Goal: Contribute content: Add original content to the website for others to see

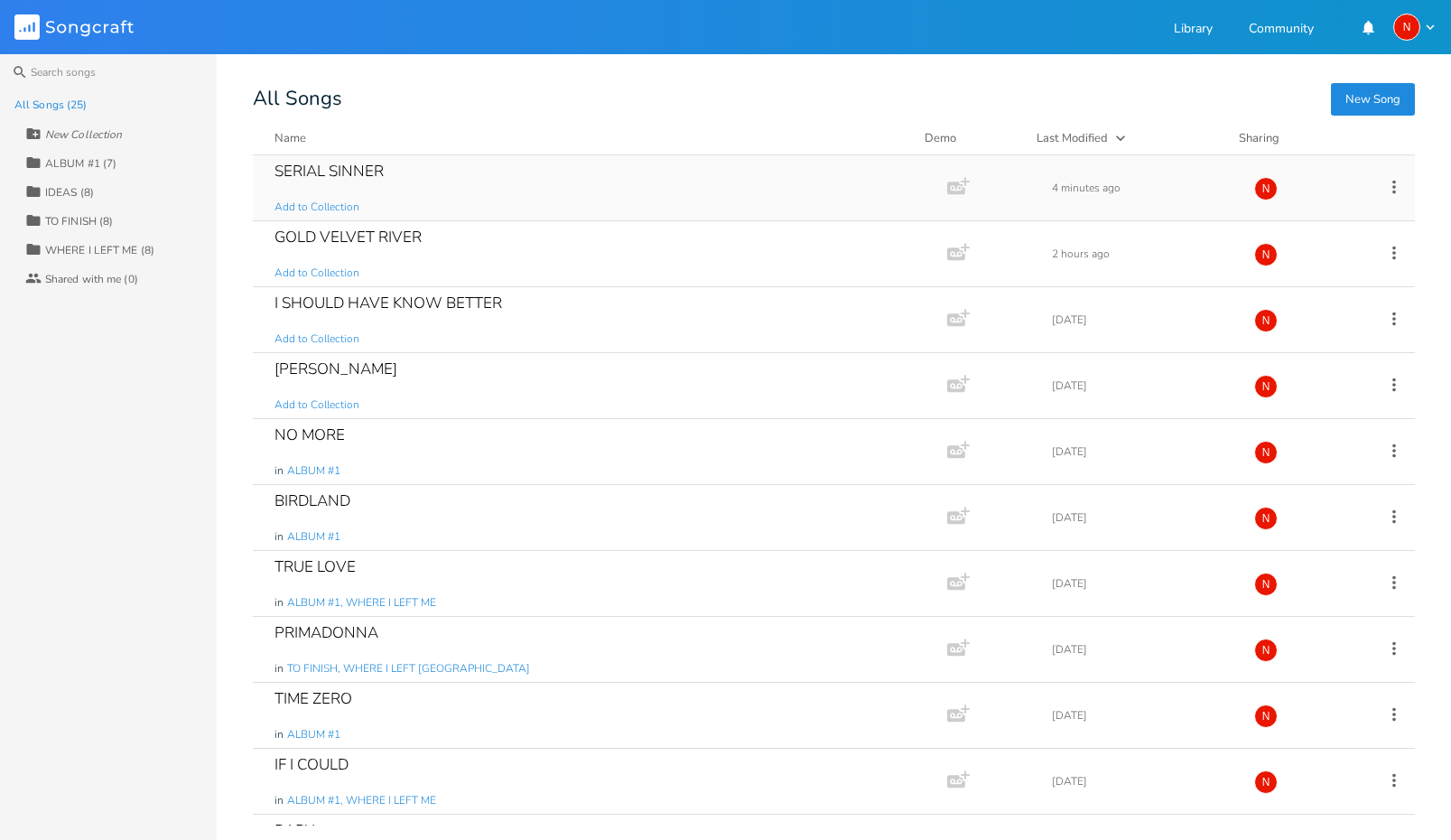
click at [298, 167] on div "SERIAL SINNER" at bounding box center [329, 171] width 109 height 16
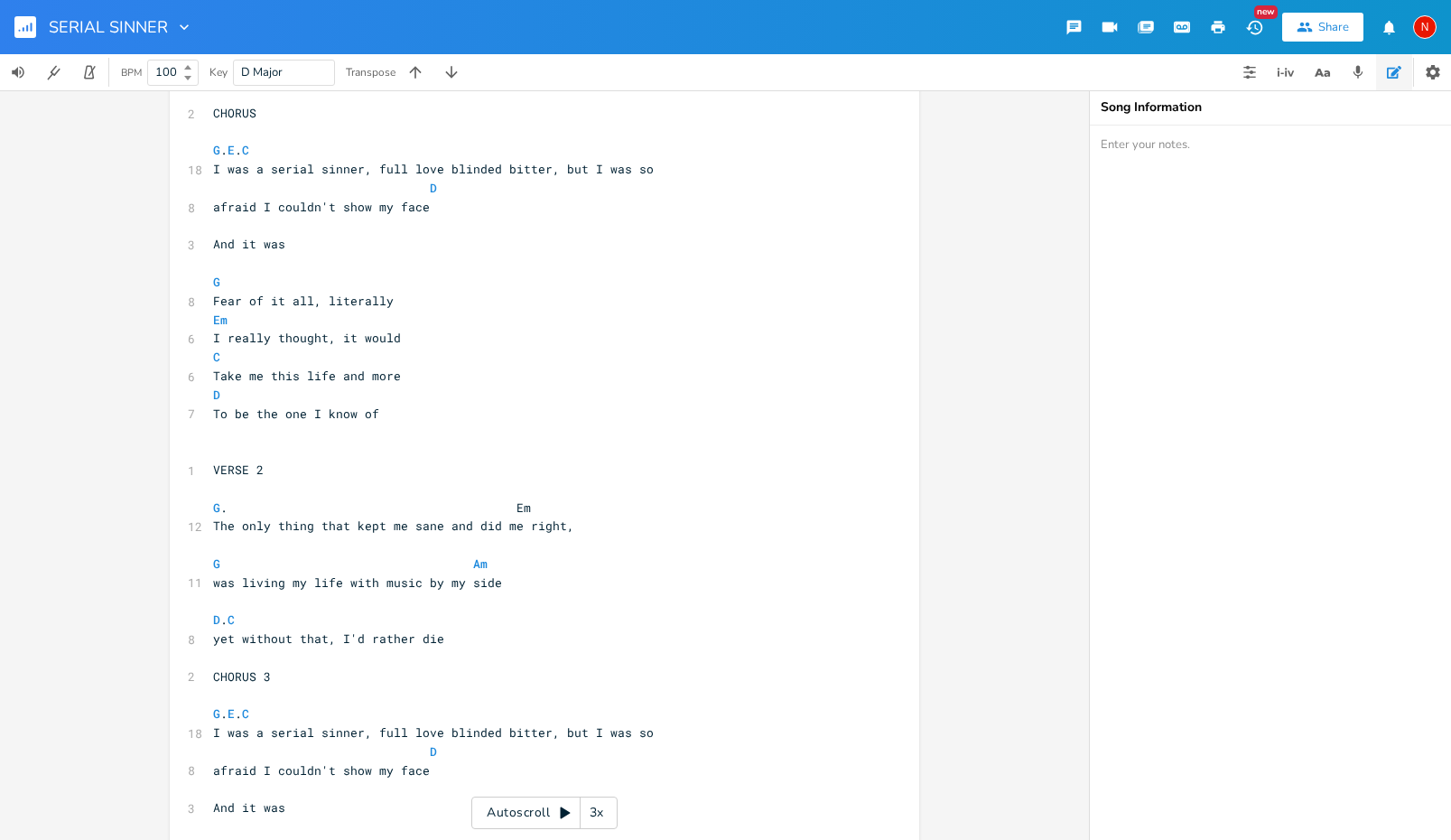
scroll to position [252, 0]
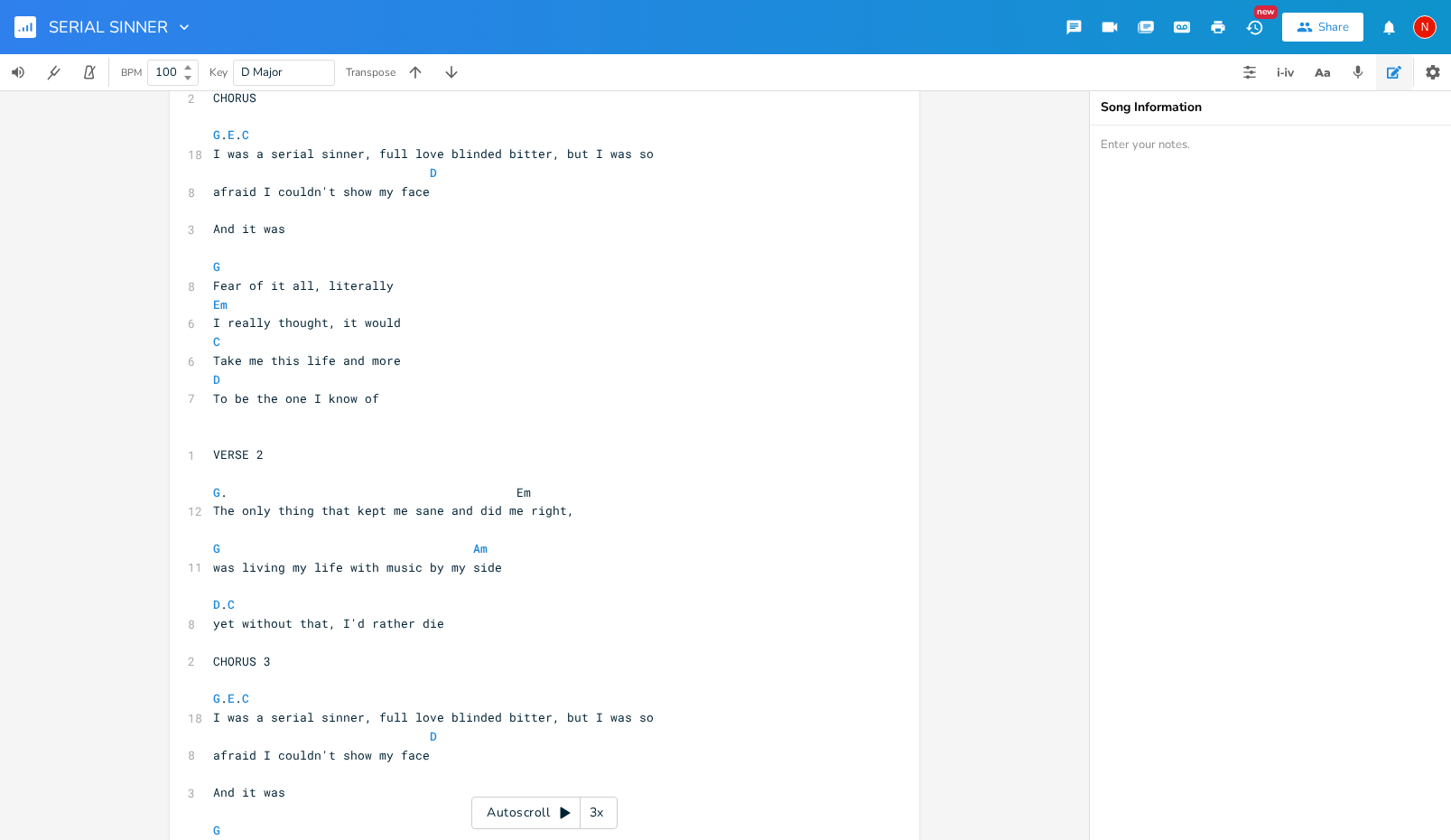
click at [216, 614] on span "yet without that, I'd rather die" at bounding box center [328, 622] width 231 height 17
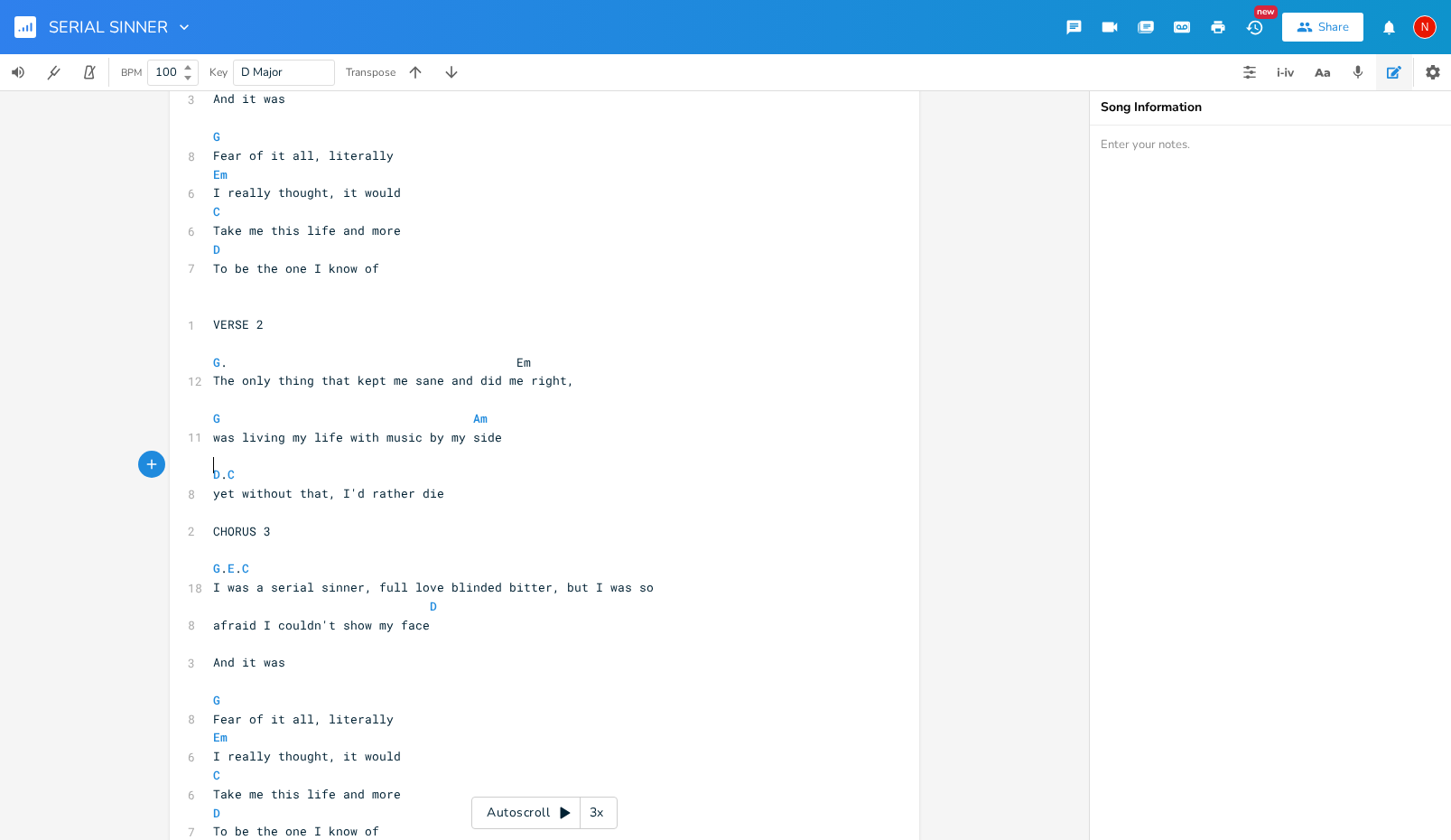
scroll to position [407, 0]
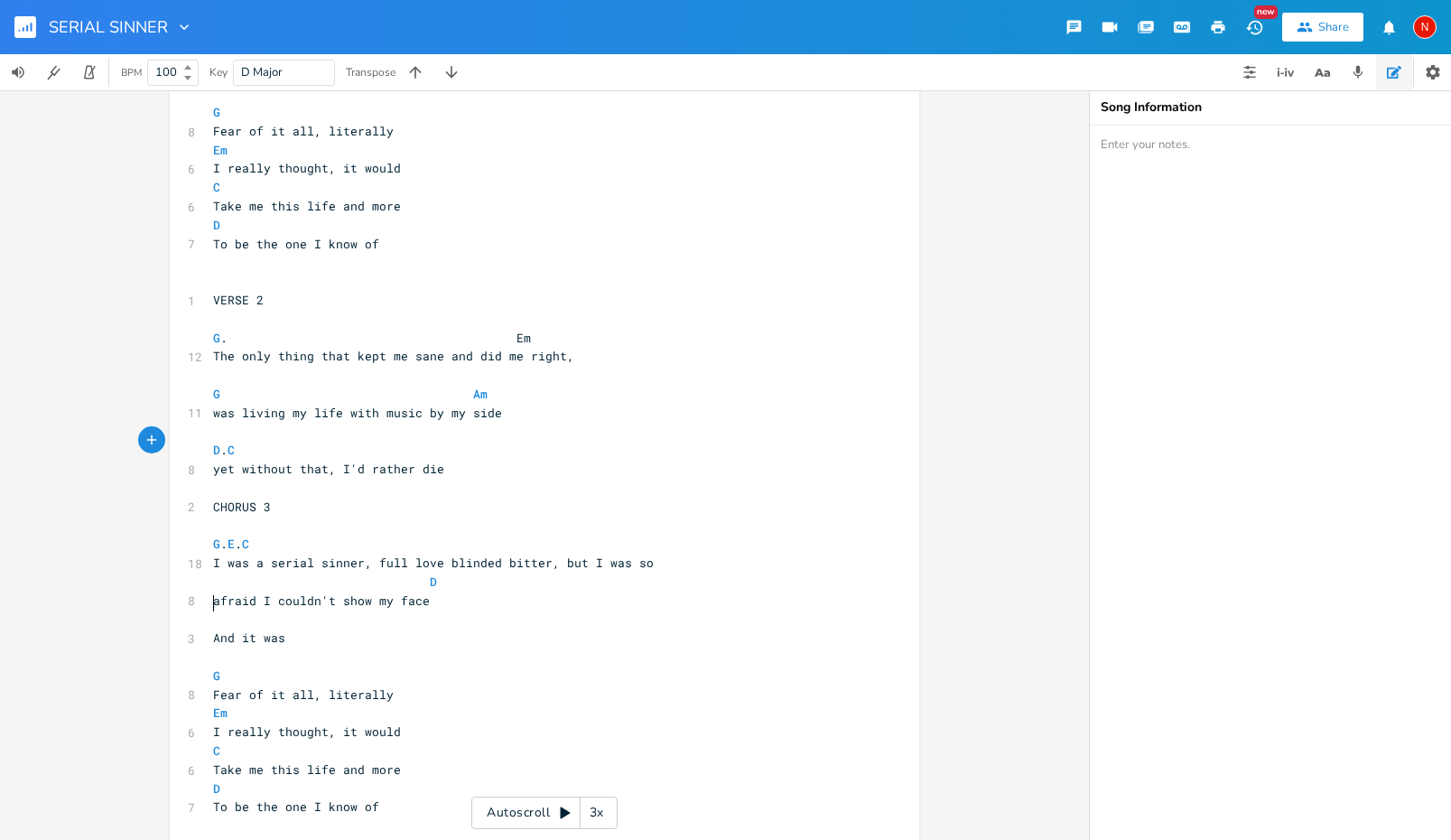
click at [210, 628] on pre "And it was" at bounding box center [536, 637] width 652 height 19
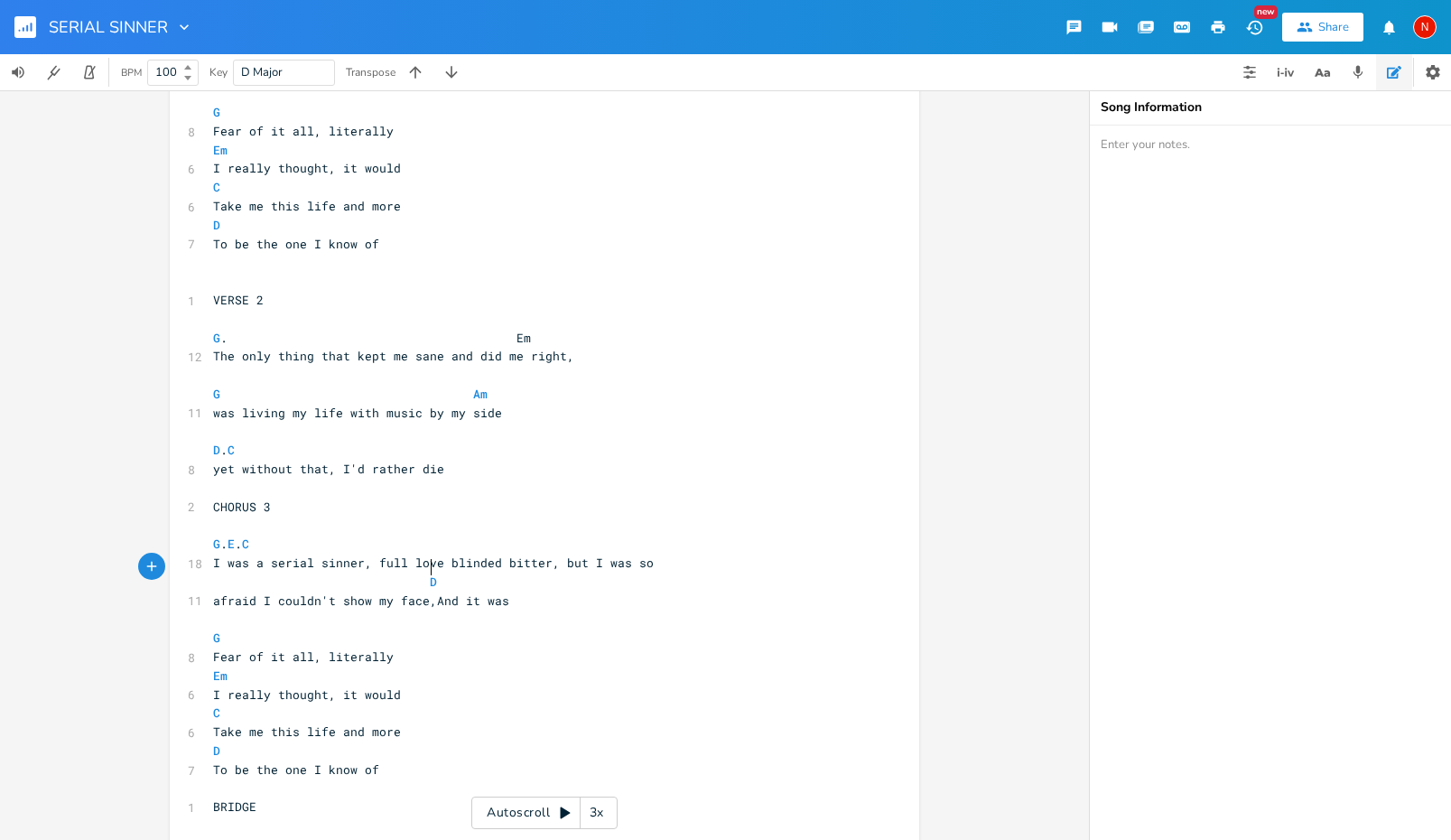
scroll to position [0, 6]
type textarea ","
type textarea "a"
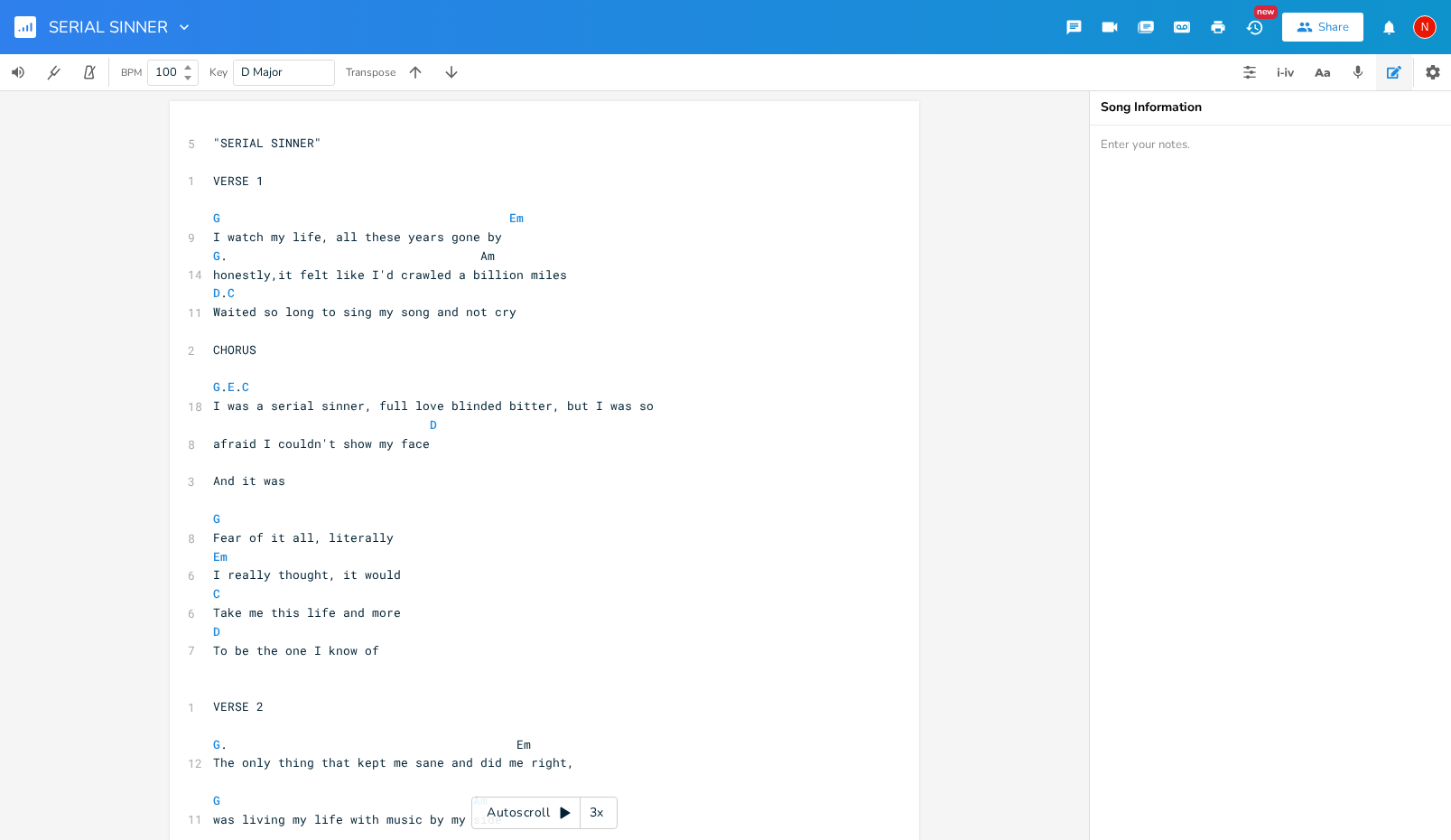
scroll to position [0, 0]
click at [335, 142] on pre ""SERIAL SINNER"" at bounding box center [536, 143] width 652 height 19
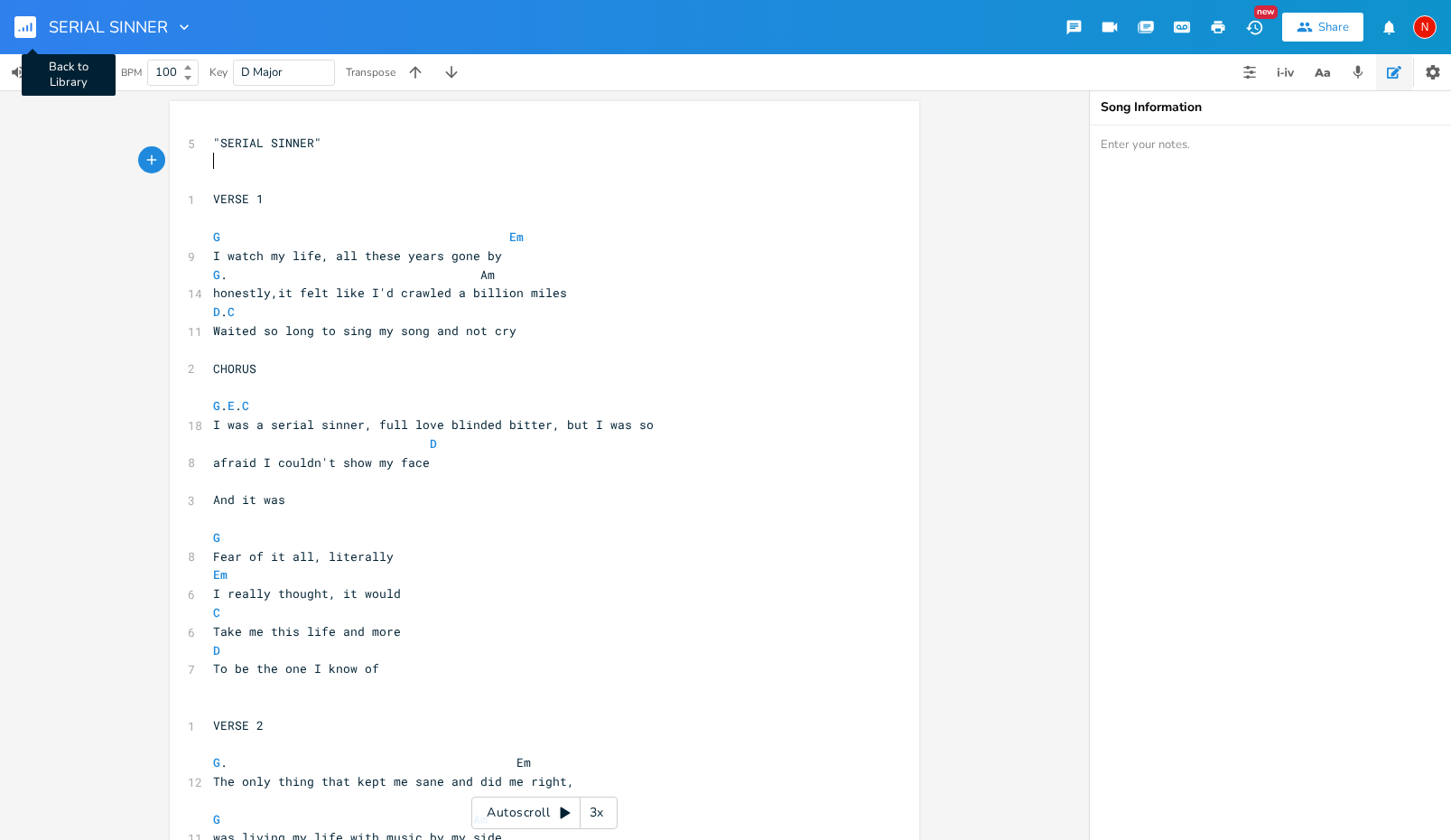
click at [28, 32] on rect "button" at bounding box center [26, 28] width 22 height 22
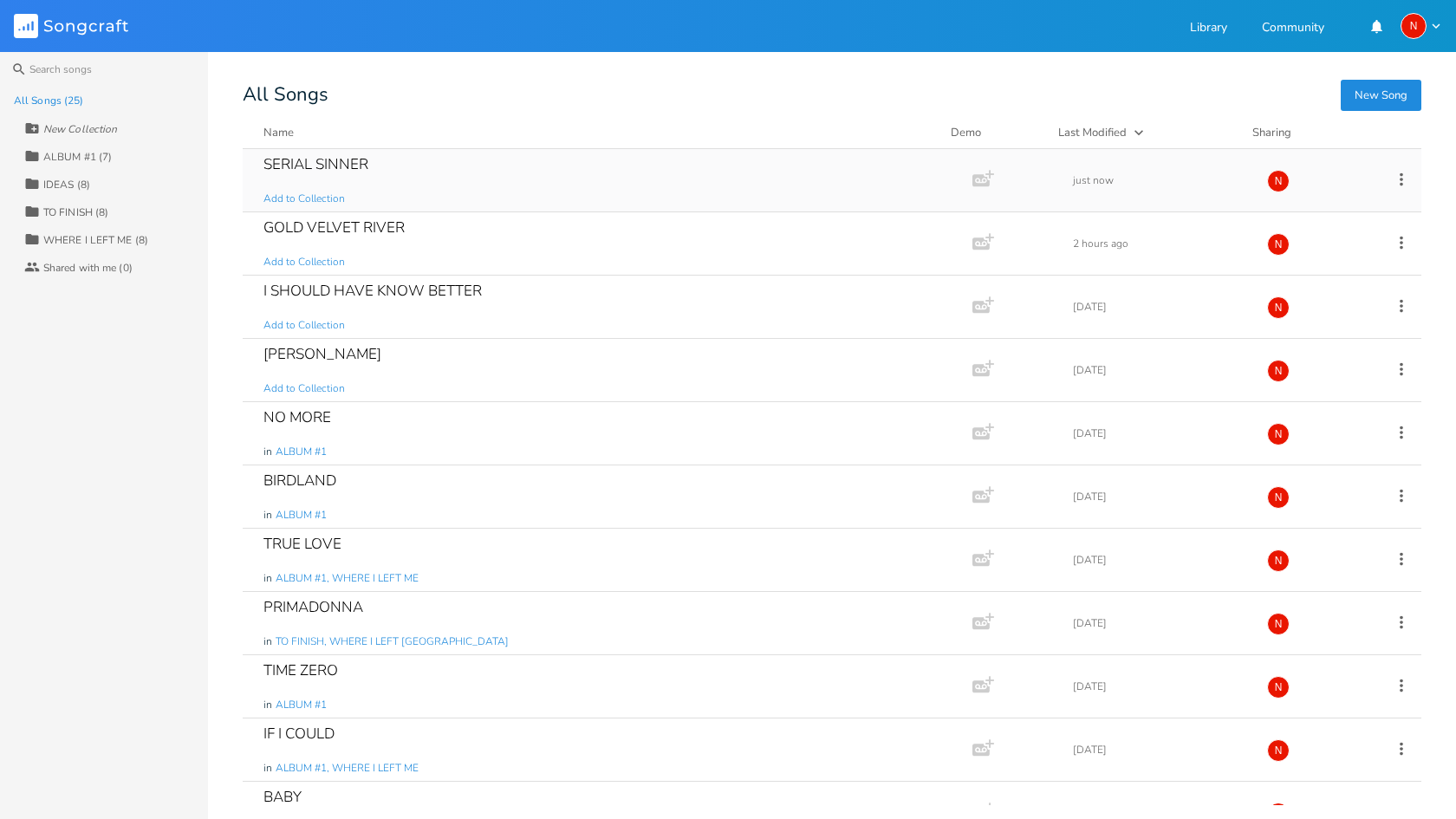
click at [342, 158] on div "SERIAL SINNER" at bounding box center [316, 165] width 105 height 15
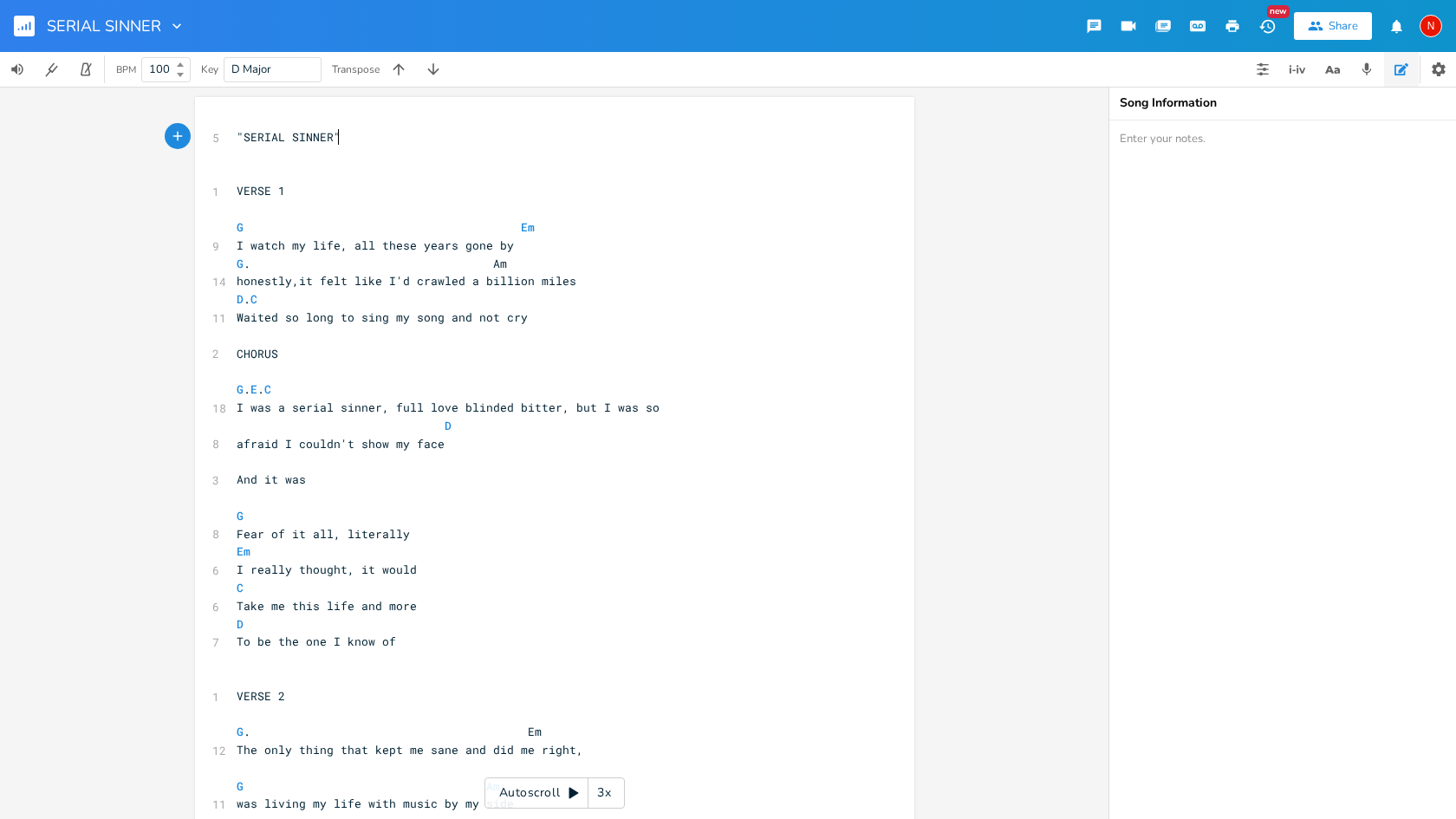
click at [557, 400] on span "I was a serial sinner, full love blinded bitter, but I was so" at bounding box center [447, 408] width 423 height 16
click at [234, 435] on pre "afraid I couldn't show my face" at bounding box center [546, 444] width 626 height 18
click at [266, 400] on span "I was a serial sinner, full love blinded bitter, but I was so" at bounding box center [447, 408] width 423 height 16
click at [562, 400] on span "I was a serial sinner, full love blinded bitter, but I was so" at bounding box center [447, 408] width 423 height 16
click at [236, 472] on span "And it was" at bounding box center [270, 479] width 69 height 16
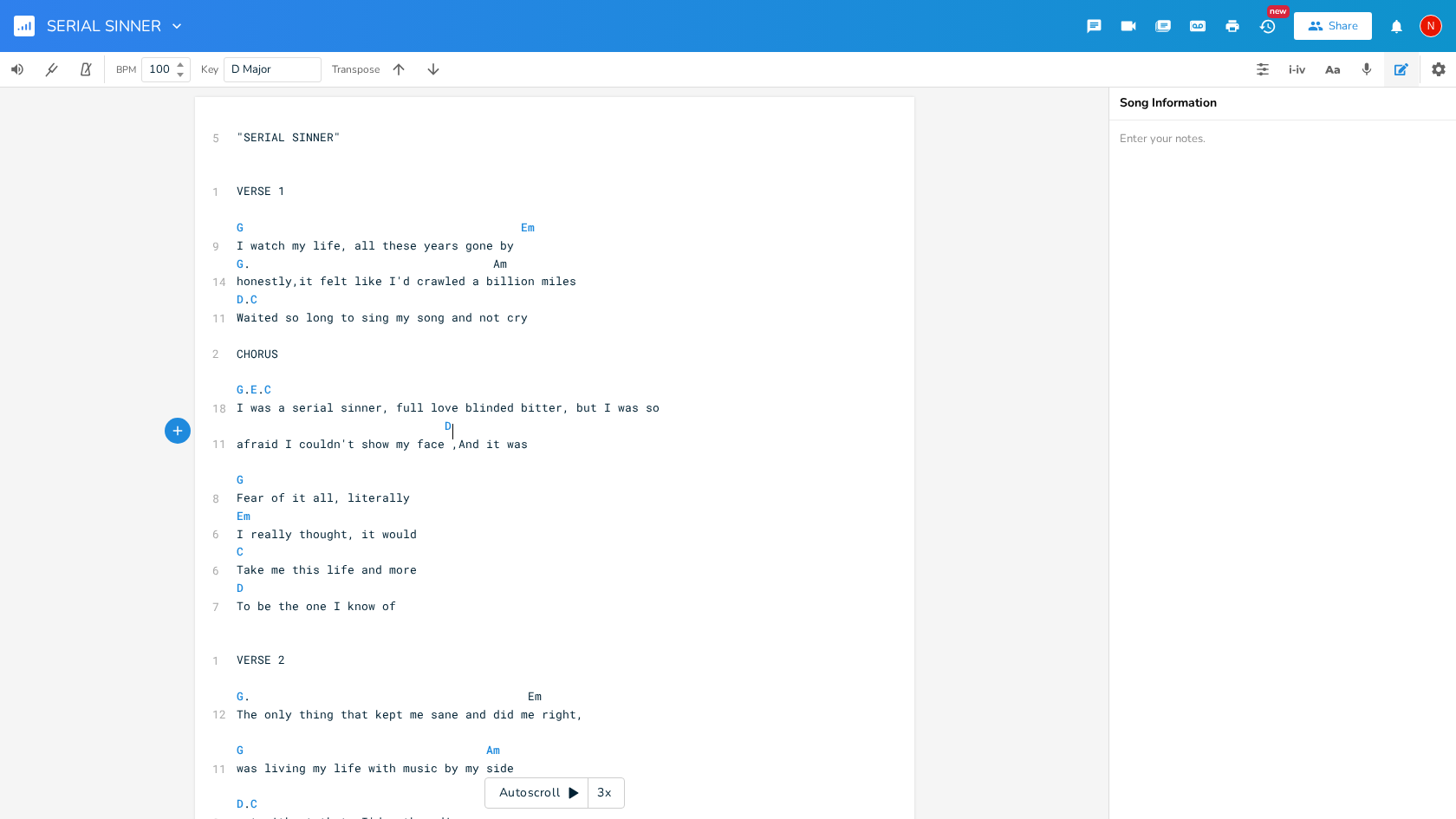
type textarea ","
click at [462, 436] on span "afraid I couldn't show my face , And it was" at bounding box center [385, 444] width 298 height 16
type textarea "a"
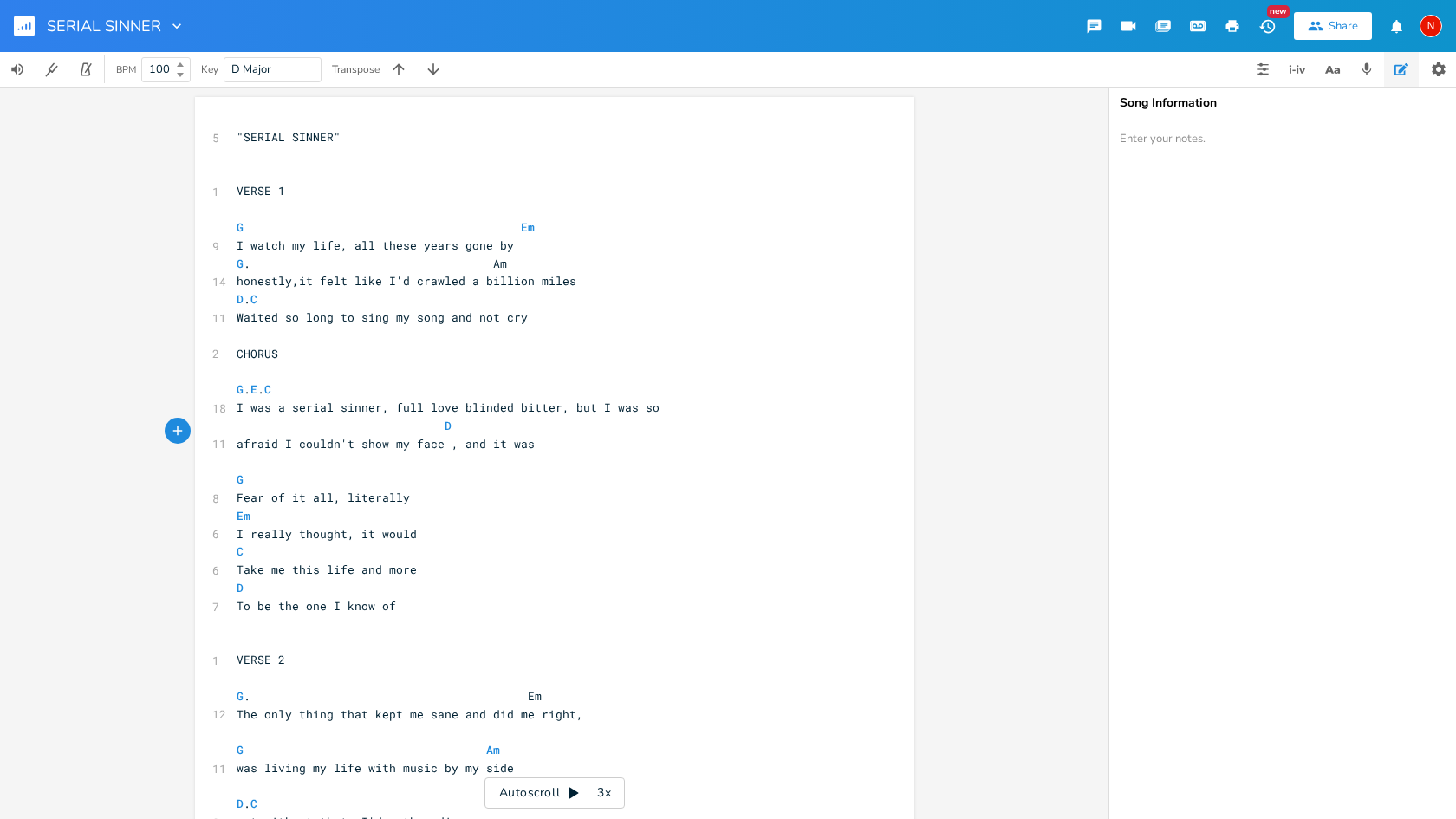
click at [26, 26] on icon "button" at bounding box center [26, 27] width 2 height 6
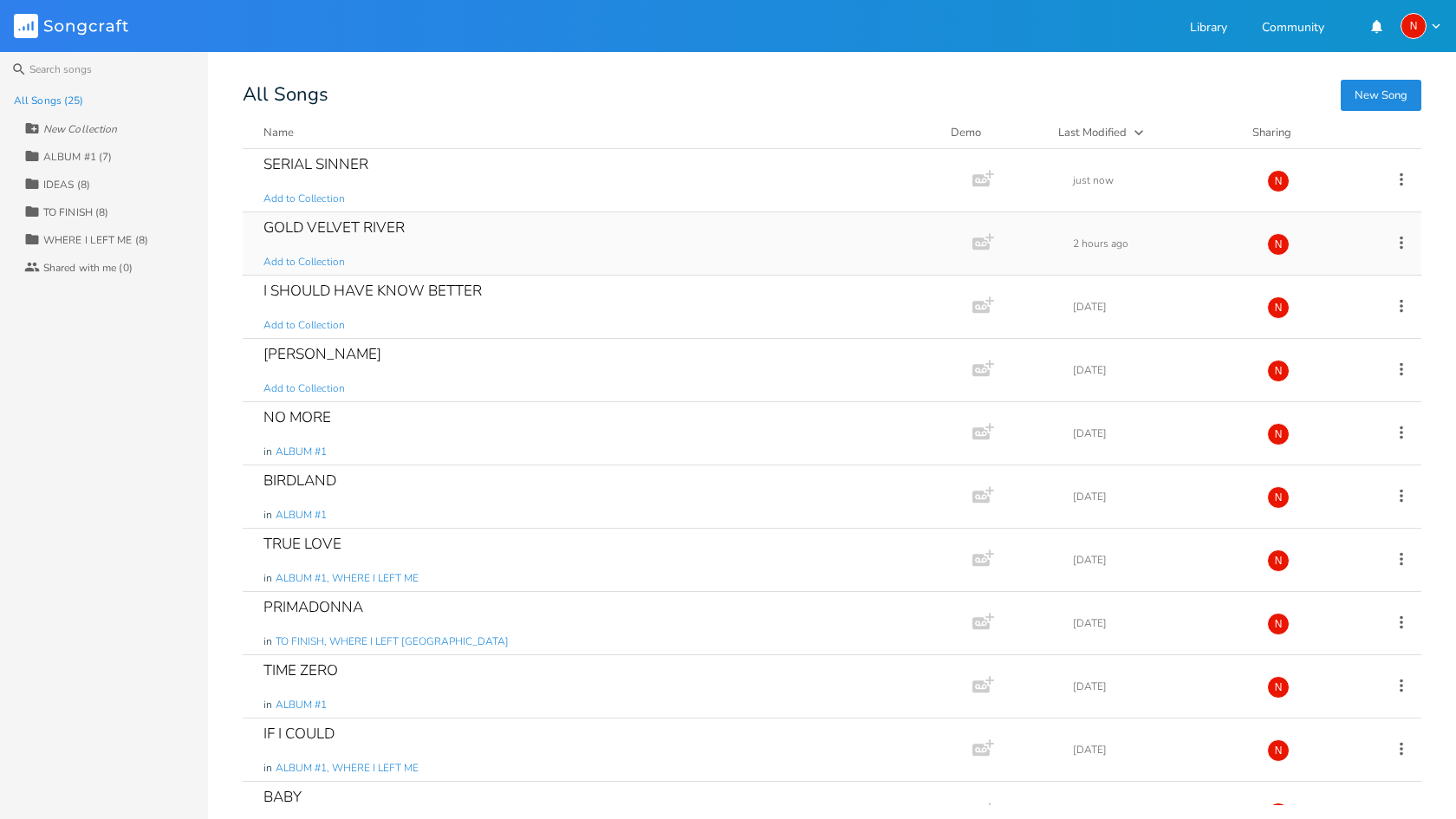
click at [343, 224] on div "GOLD VELVET RIVER" at bounding box center [334, 228] width 141 height 15
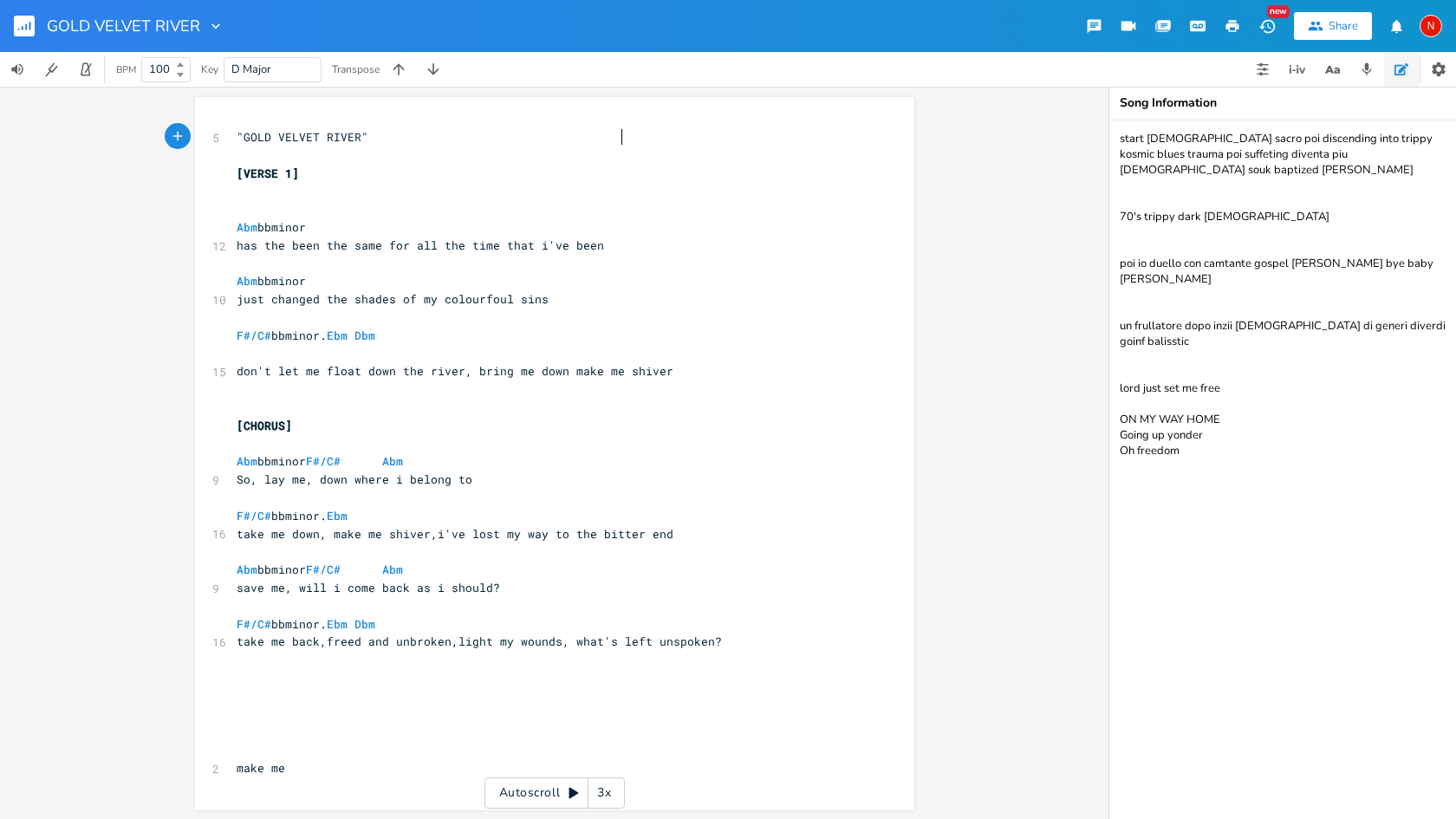
scroll to position [0, 1]
click at [307, 617] on span "F#/C# bbminor. Ebm Dbm" at bounding box center [305, 624] width 139 height 16
click at [375, 617] on span "F#/C# bbminor. Ebm Dbm" at bounding box center [305, 624] width 139 height 16
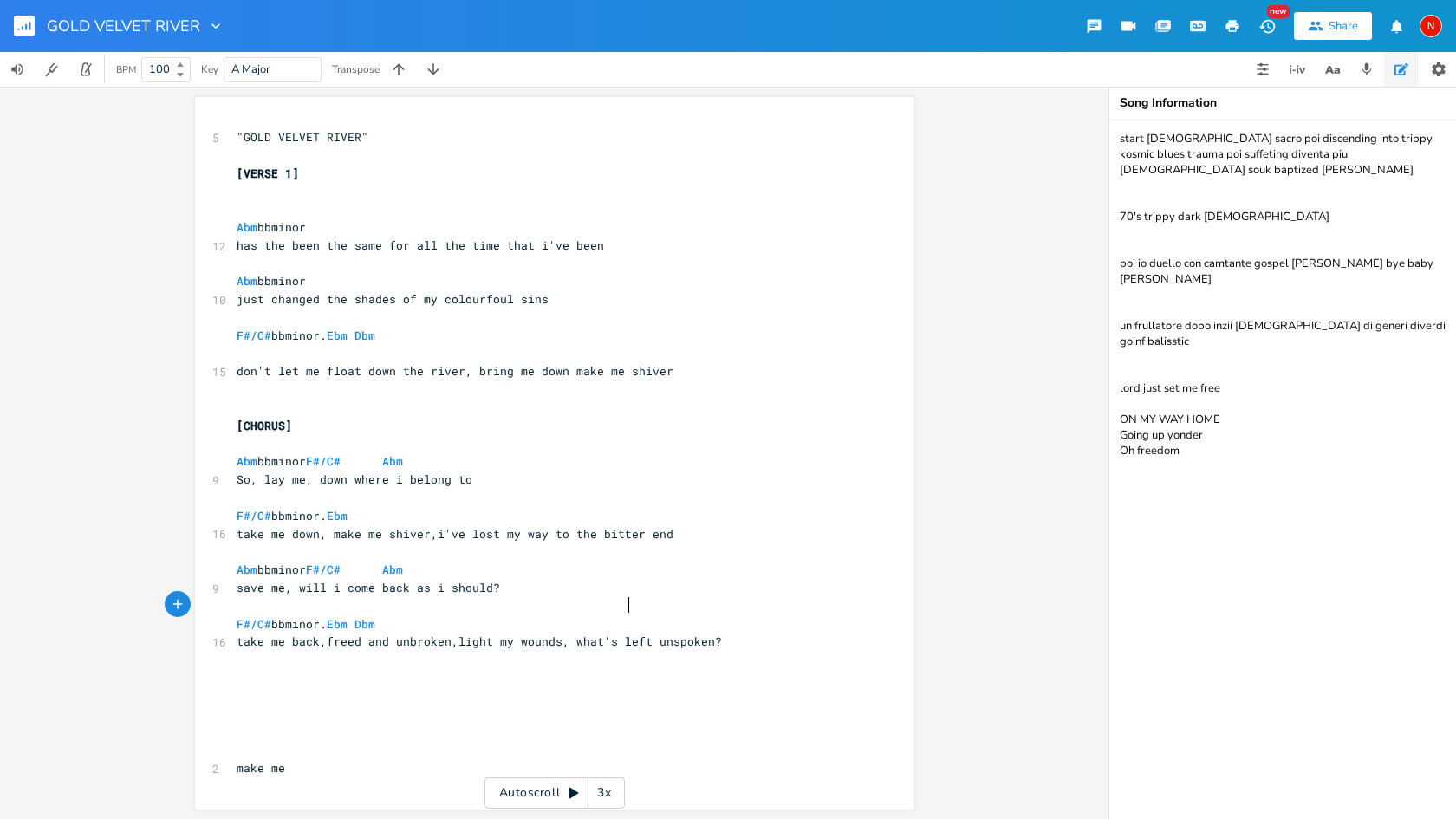
click at [316, 454] on span "Abm bbminor F#/C# Abm" at bounding box center [320, 462] width 166 height 16
click at [360, 454] on span "Abm bbminor F#/C# Abm" at bounding box center [320, 462] width 166 height 16
click at [288, 454] on span "Abm bbminor F#/C# Abm" at bounding box center [320, 462] width 166 height 16
click at [26, 24] on rect "button" at bounding box center [25, 26] width 21 height 21
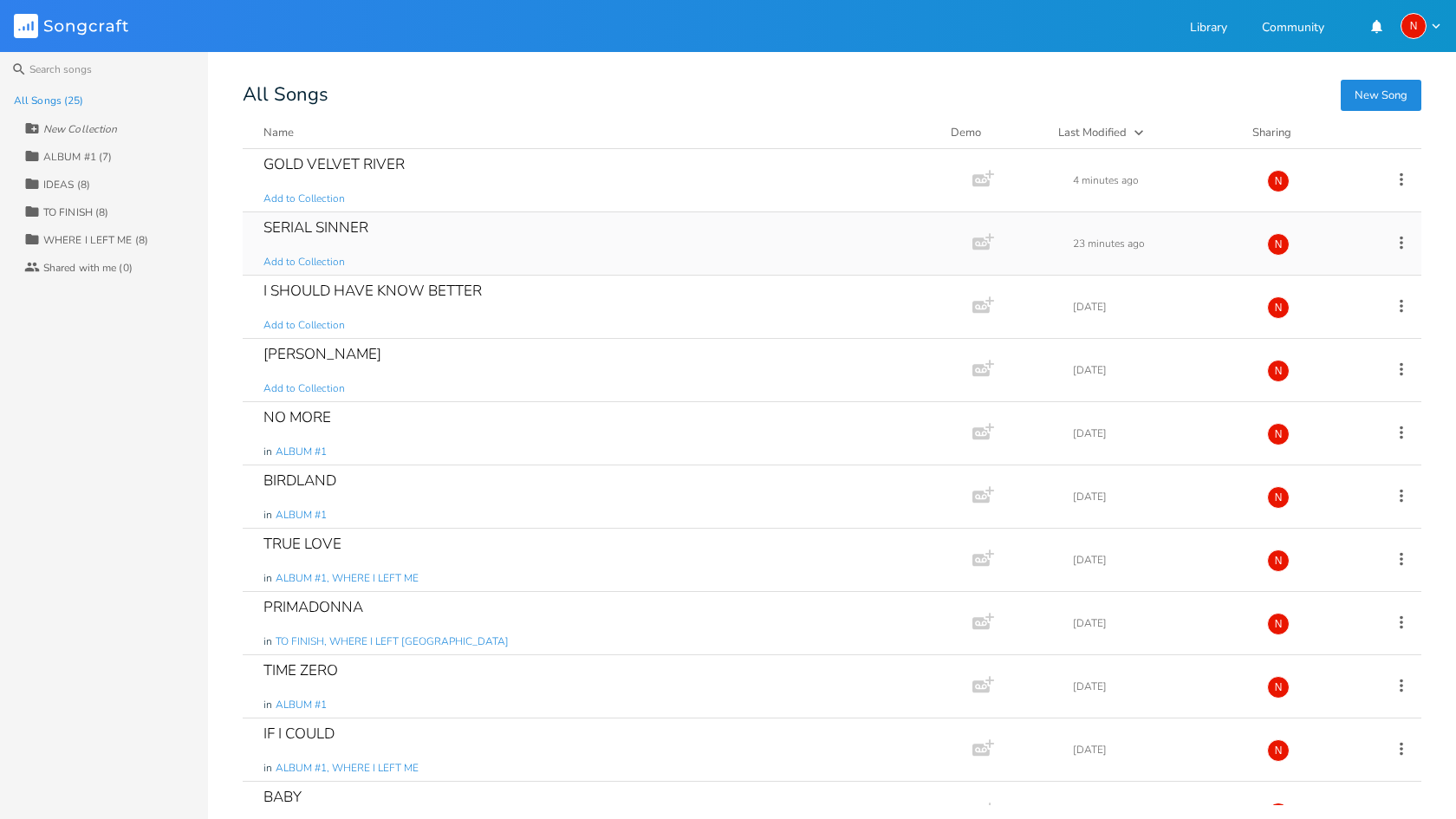
click at [334, 231] on div "SERIAL SINNER" at bounding box center [316, 228] width 105 height 15
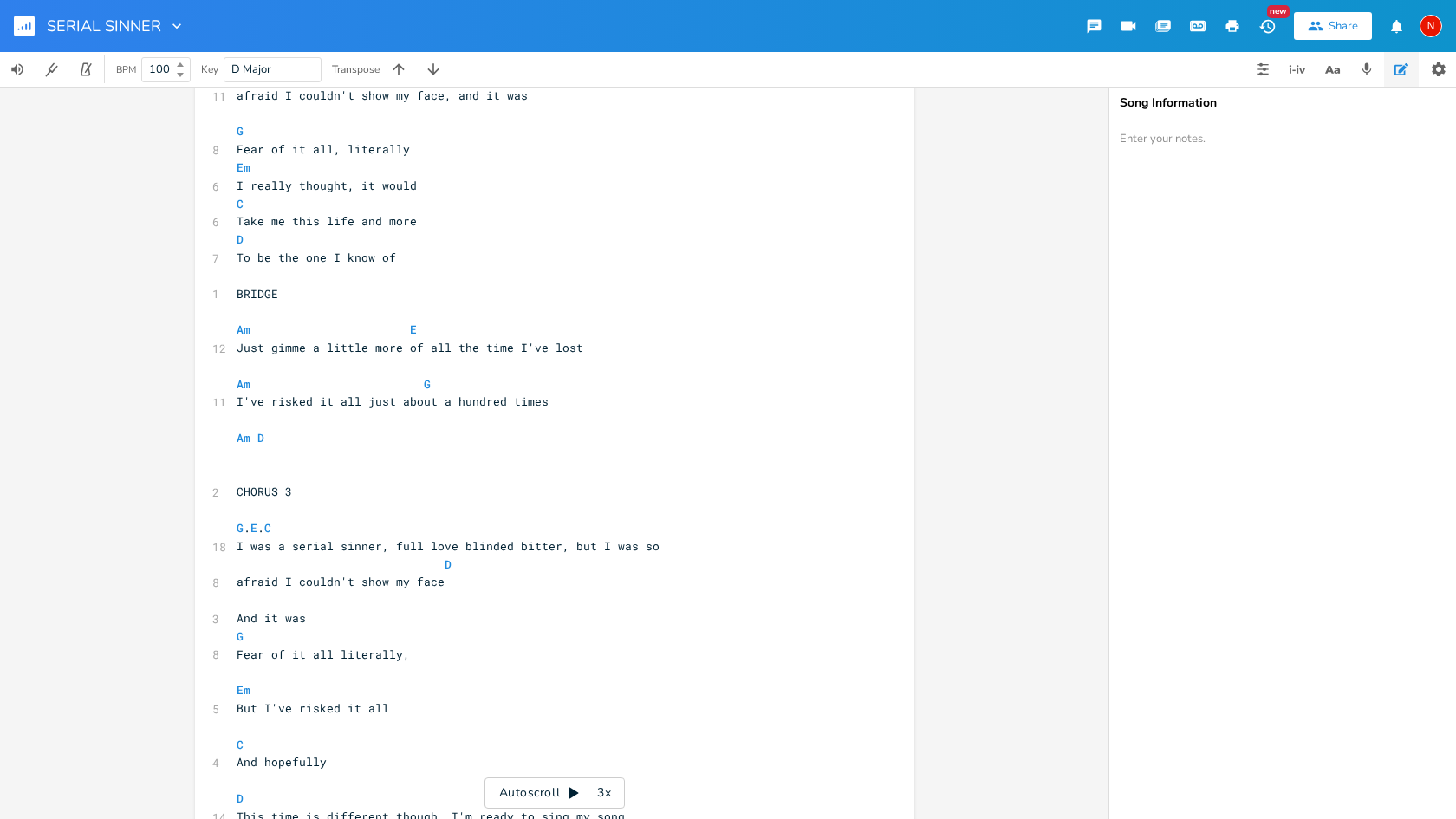
scroll to position [852, 0]
click at [23, 32] on rect "button" at bounding box center [25, 26] width 21 height 21
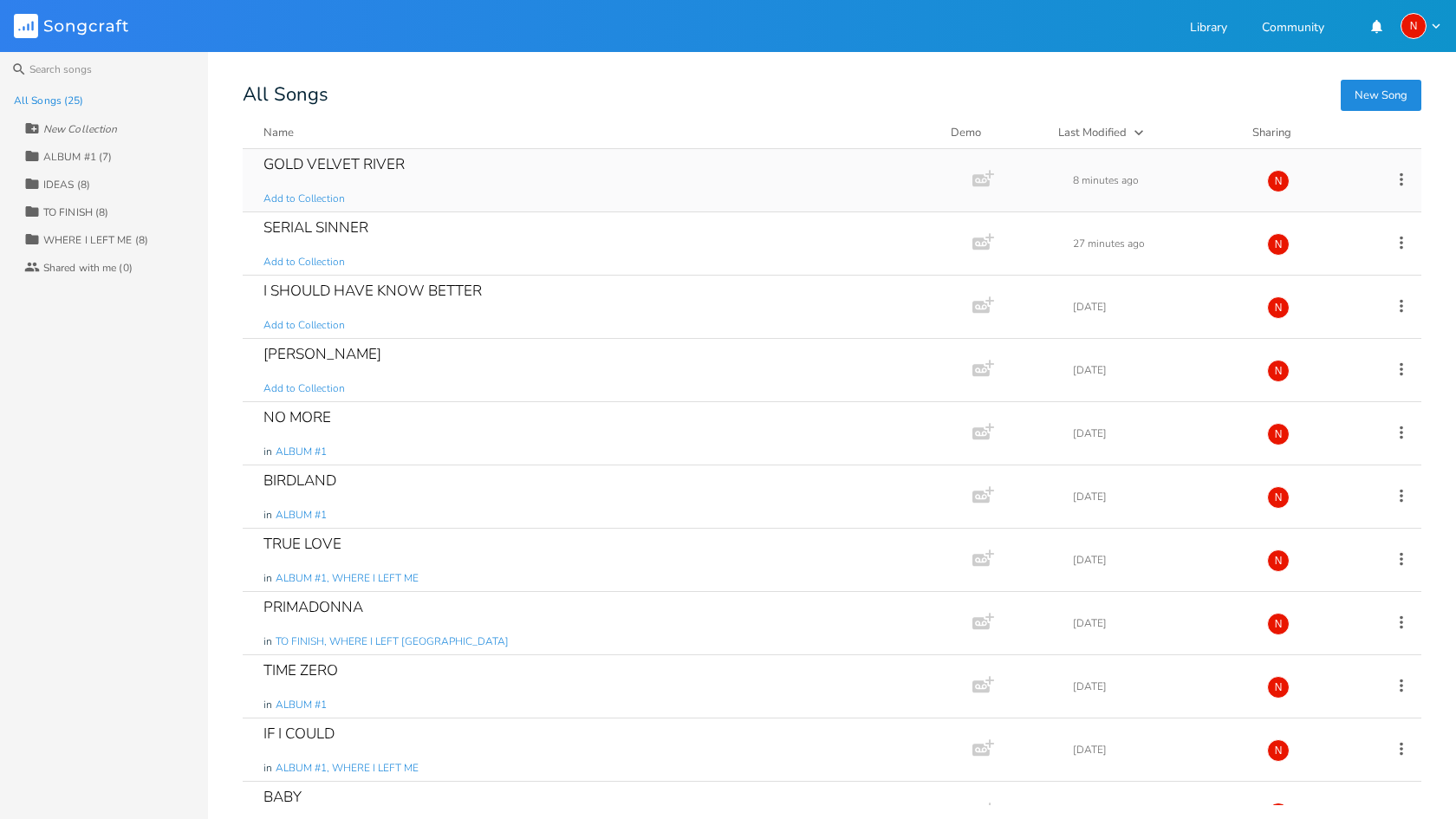
click at [360, 175] on div "GOLD VELVET RIVER Add to Collection" at bounding box center [604, 181] width 682 height 62
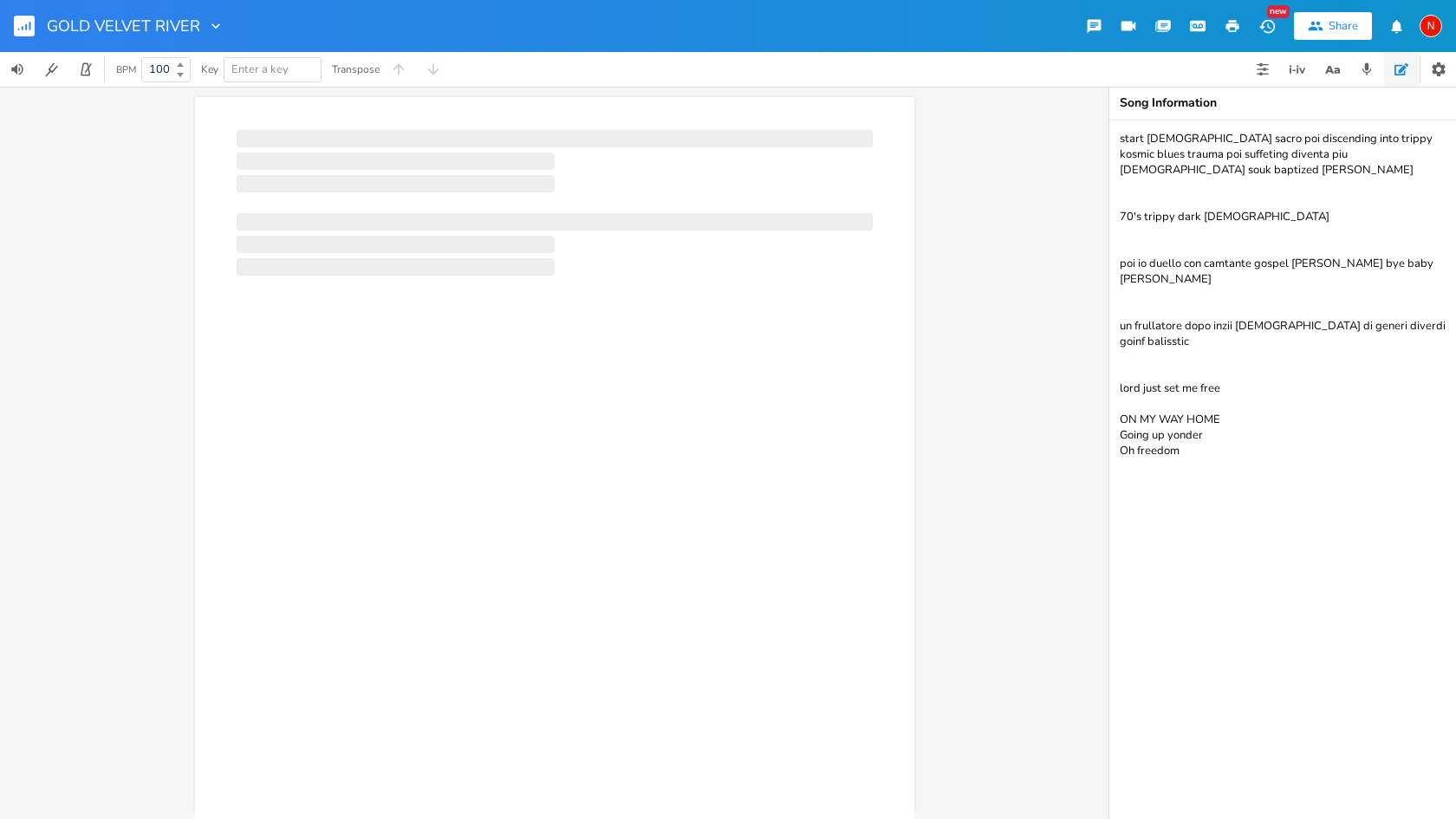
scroll to position [0, 1]
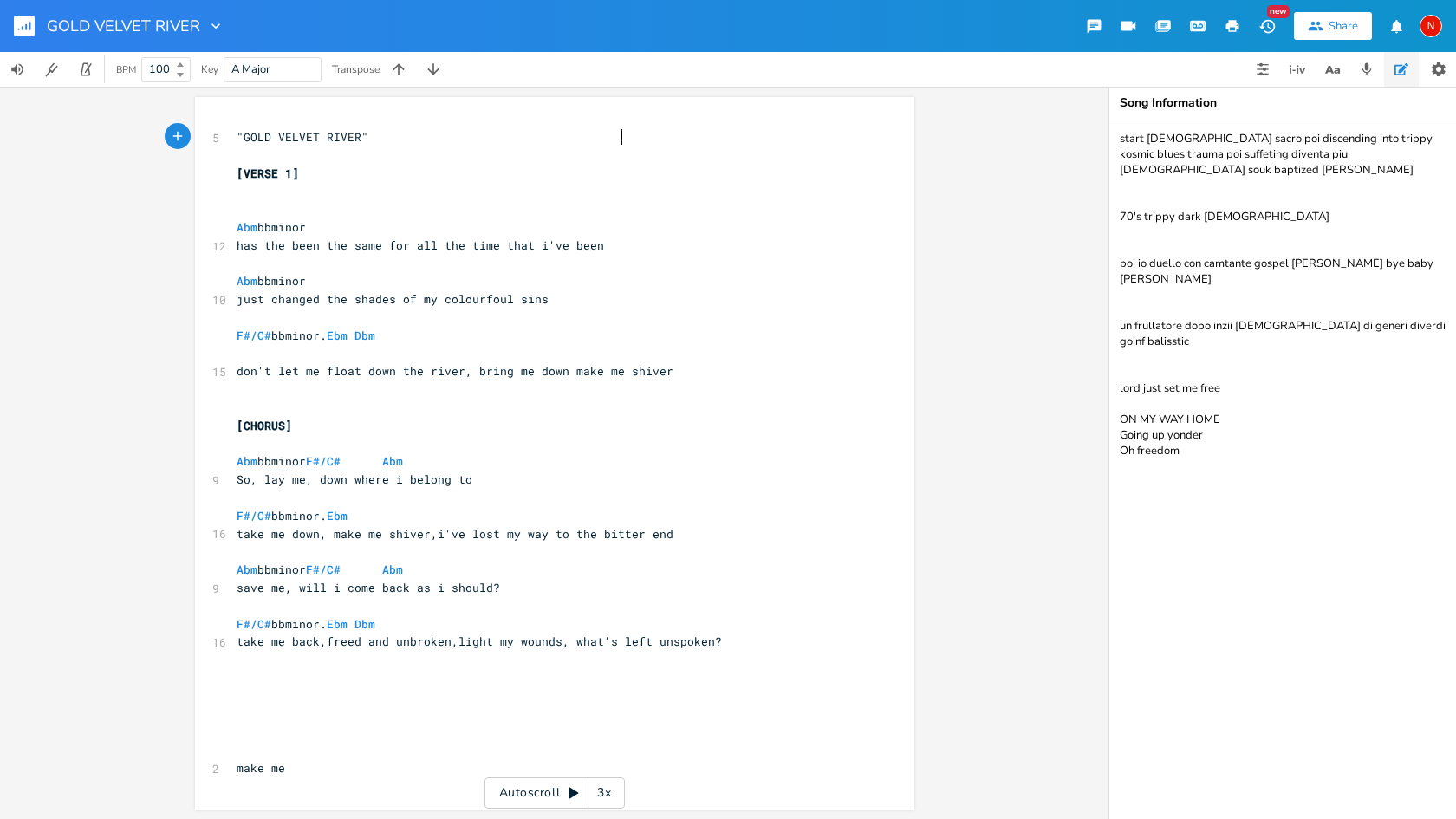
click at [27, 28] on rect "button" at bounding box center [25, 26] width 21 height 21
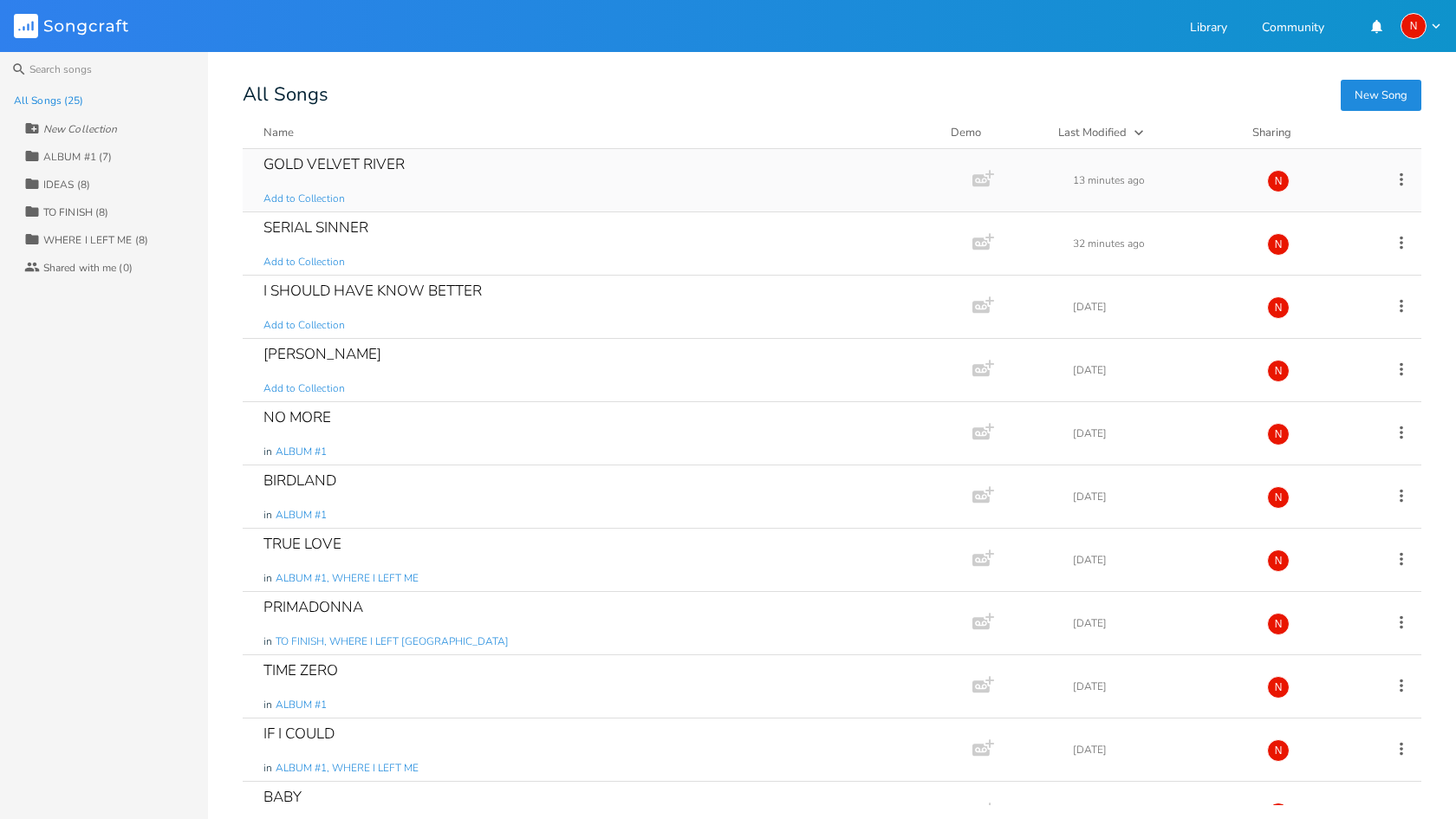
click at [329, 165] on div "GOLD VELVET RIVER" at bounding box center [334, 165] width 141 height 15
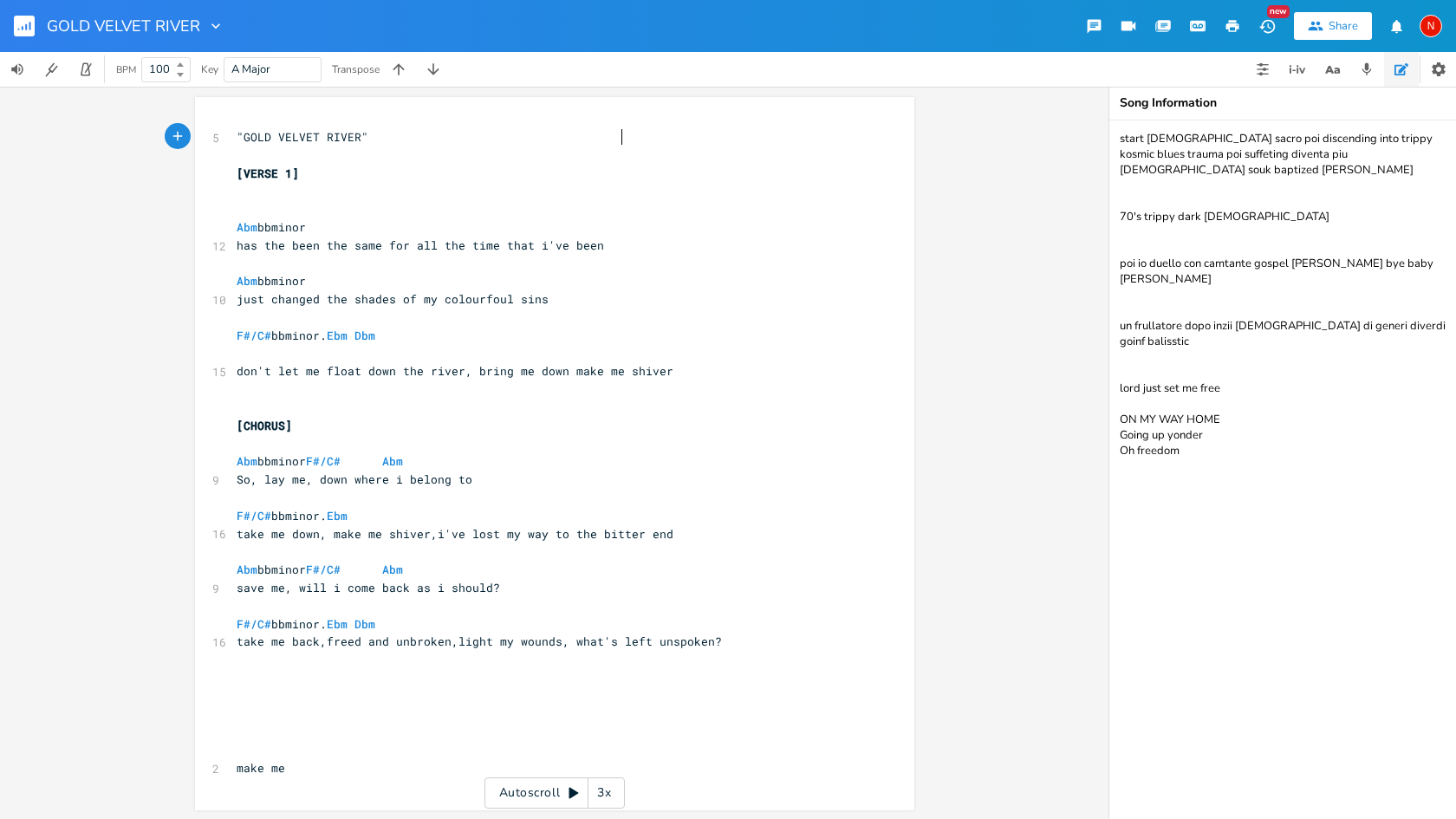
scroll to position [0, 1]
click at [27, 24] on rect "button" at bounding box center [25, 26] width 21 height 21
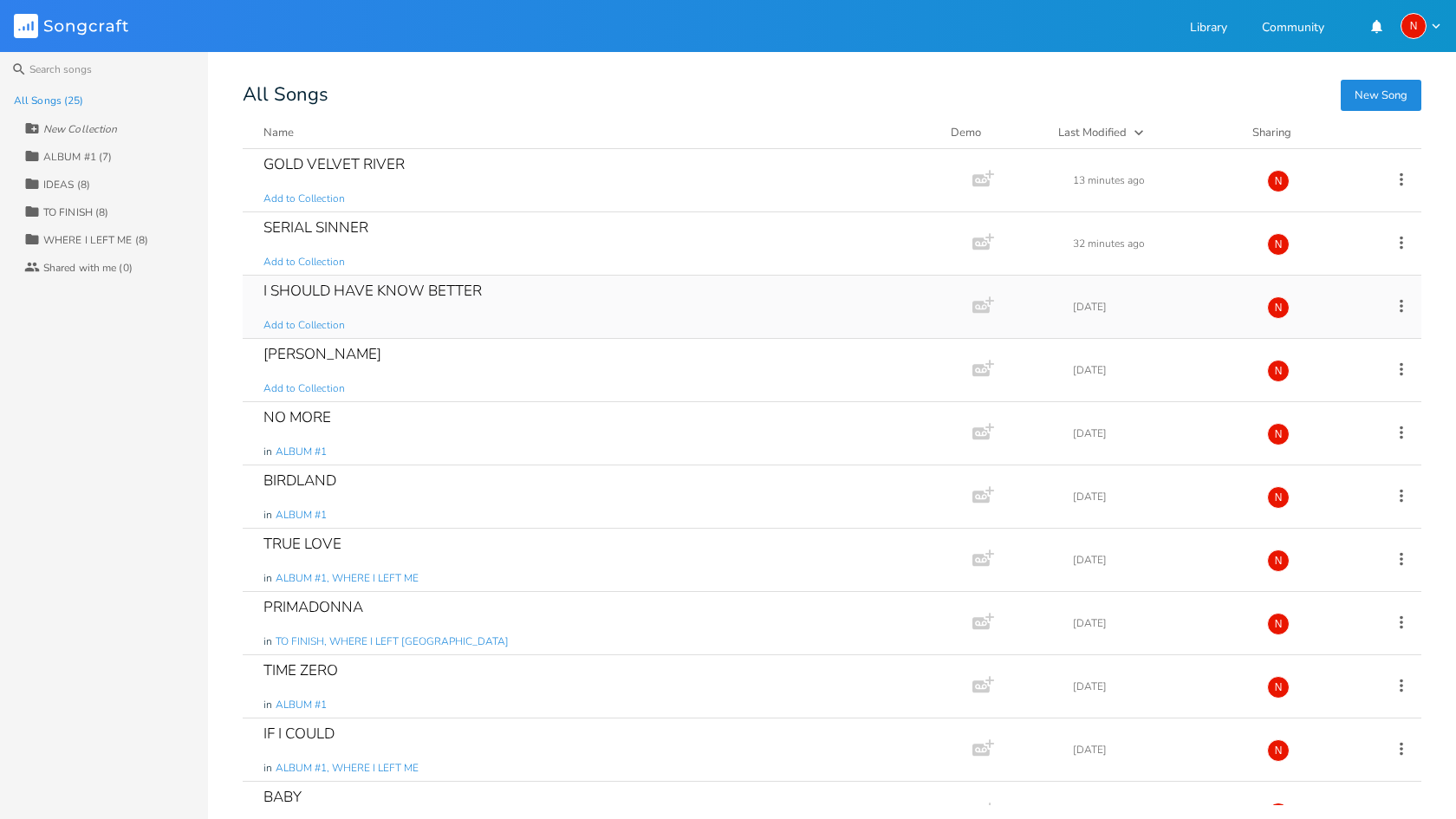
click at [330, 302] on div "I SHOULD HAVE KNOW BETTER Add to Collection" at bounding box center [604, 307] width 682 height 62
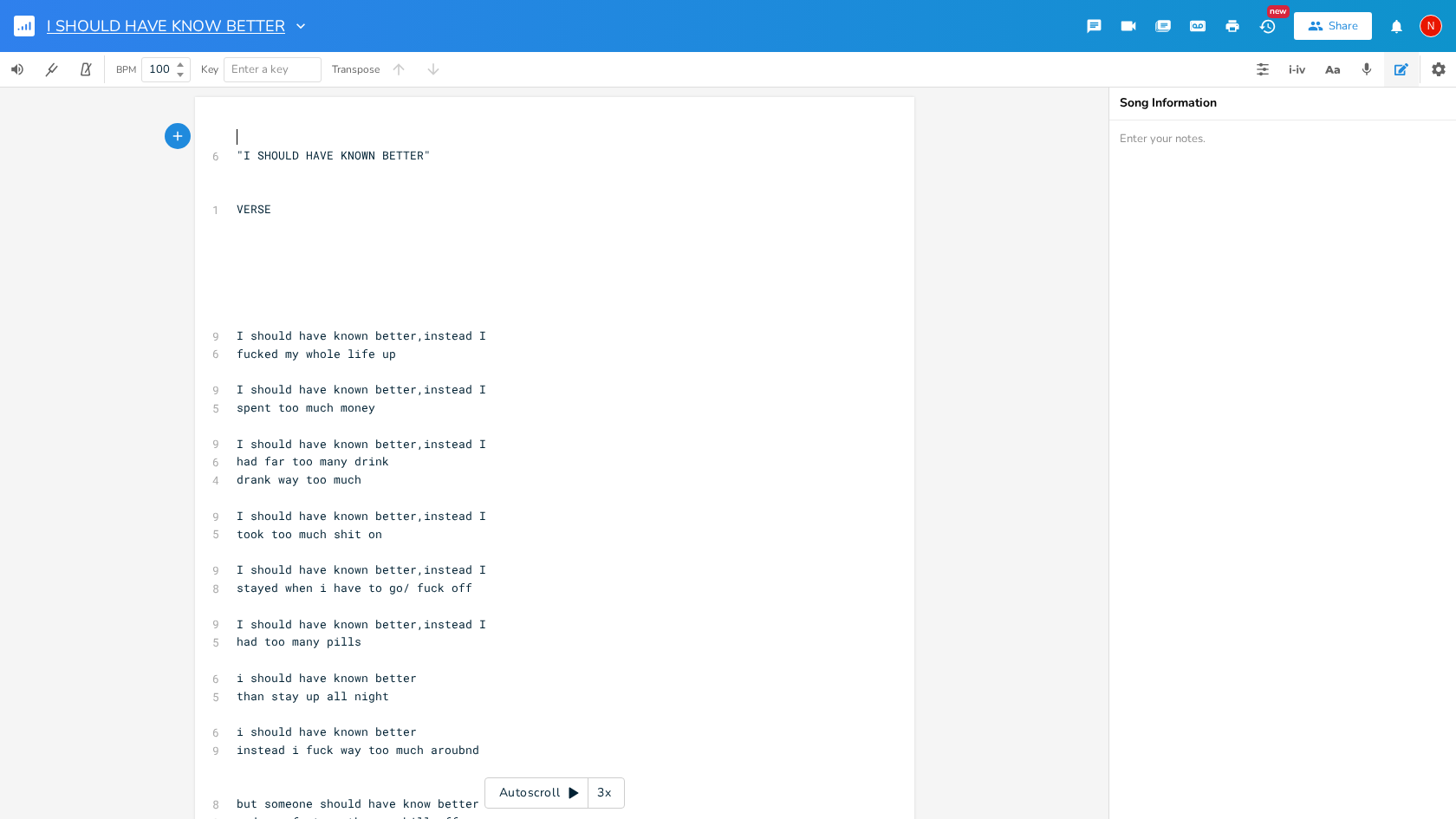
scroll to position [0, 1]
click at [23, 27] on icon "button" at bounding box center [23, 28] width 2 height 5
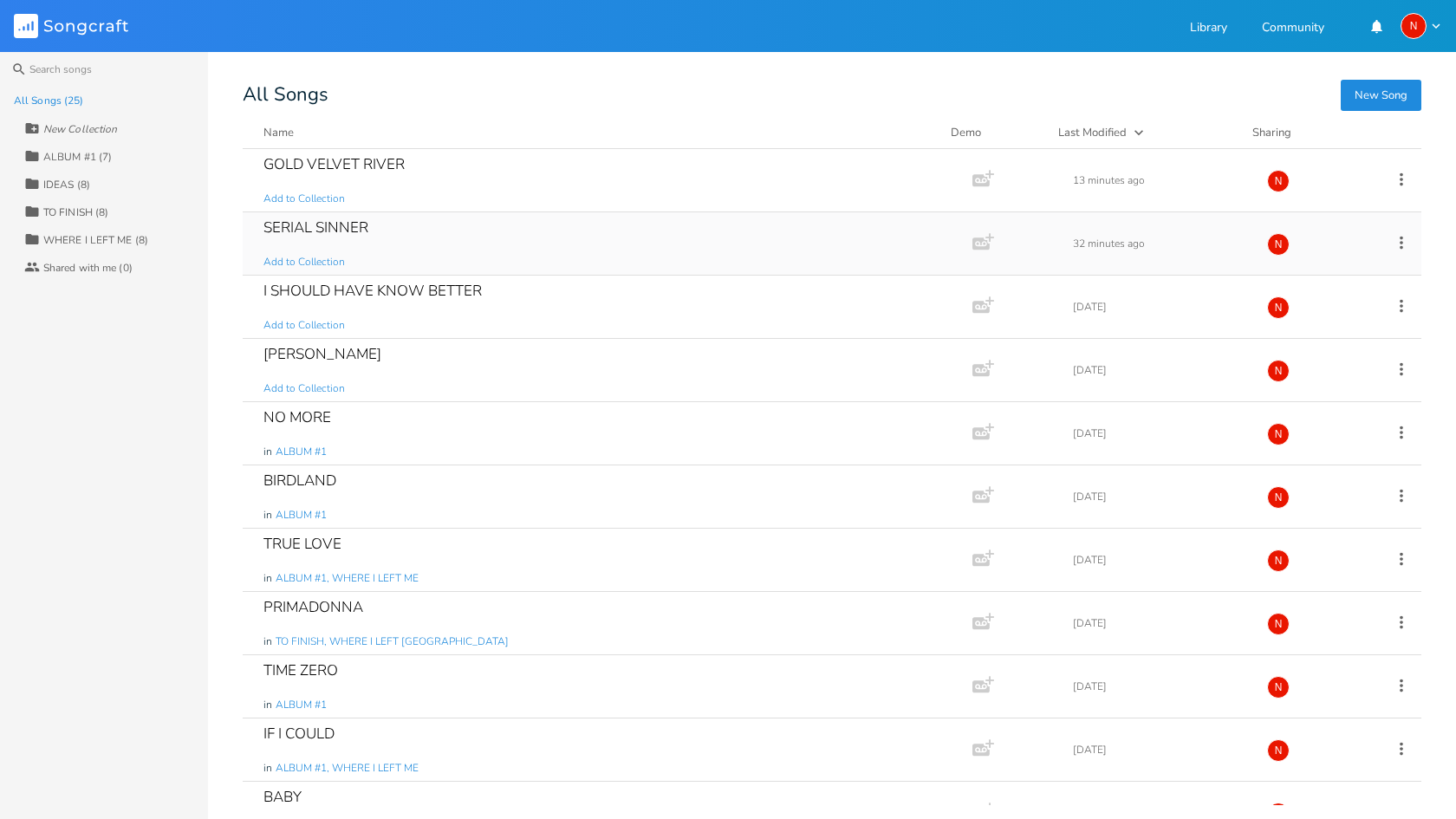
click at [338, 230] on div "SERIAL SINNER" at bounding box center [316, 228] width 105 height 15
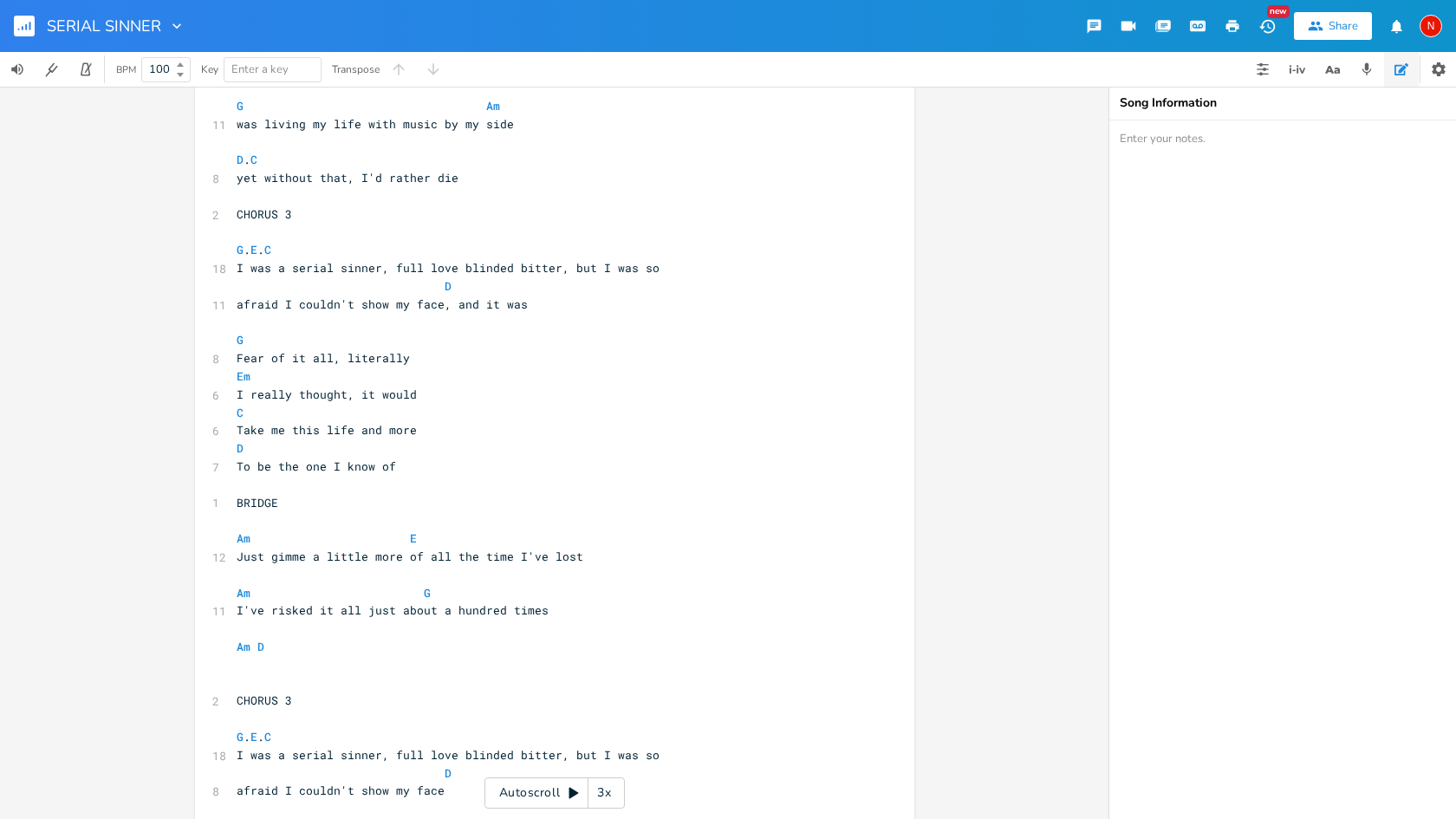
scroll to position [648, 0]
click at [245, 653] on pre "​" at bounding box center [546, 661] width 626 height 18
click at [429, 581] on pre "Am G" at bounding box center [546, 589] width 626 height 18
type textarea "e"
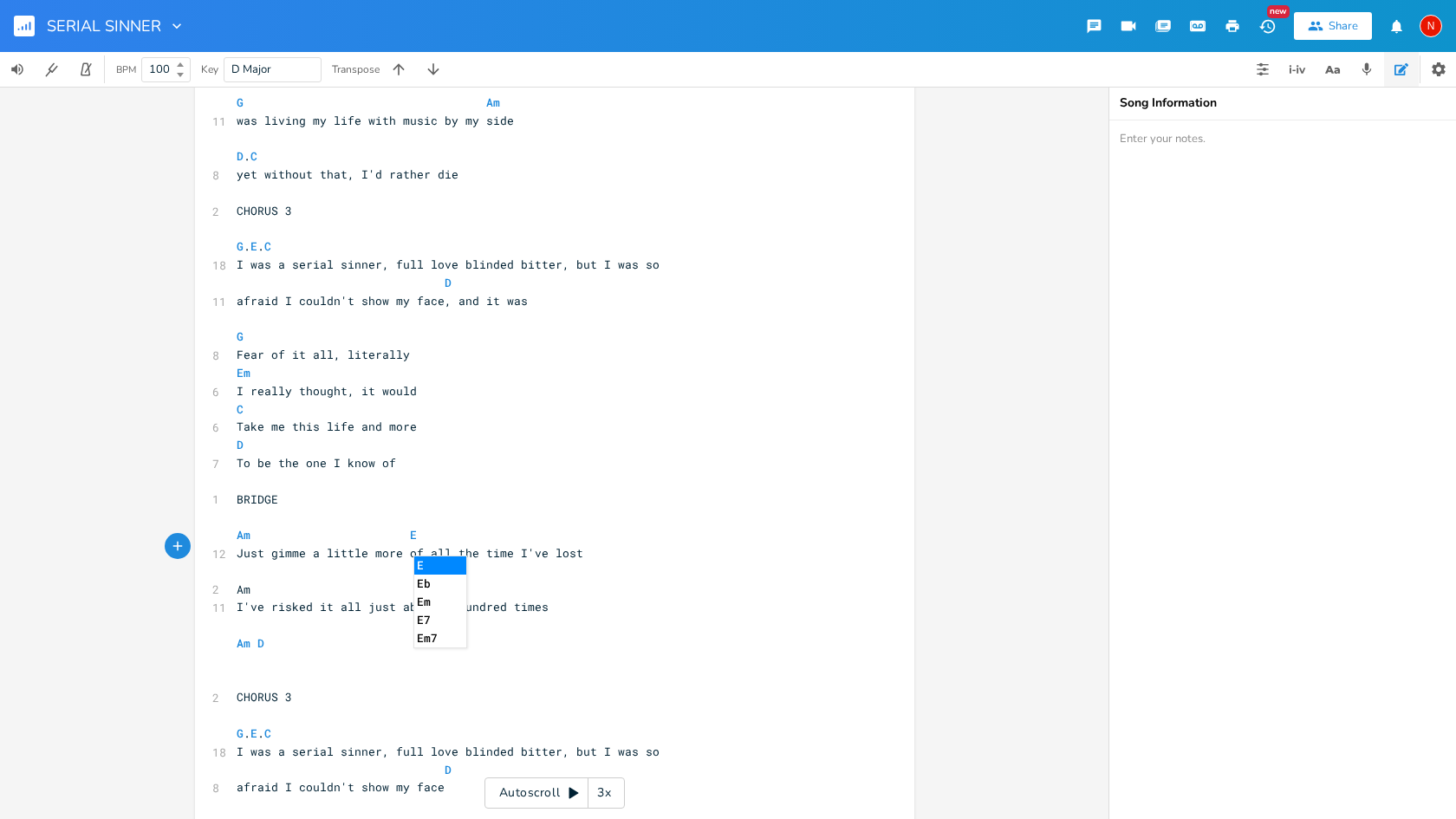
click at [433, 567] on li "E" at bounding box center [440, 566] width 52 height 18
click at [410, 527] on pre "Am E" at bounding box center [546, 535] width 626 height 18
type textarea "g"
click at [414, 514] on li "G" at bounding box center [427, 514] width 52 height 18
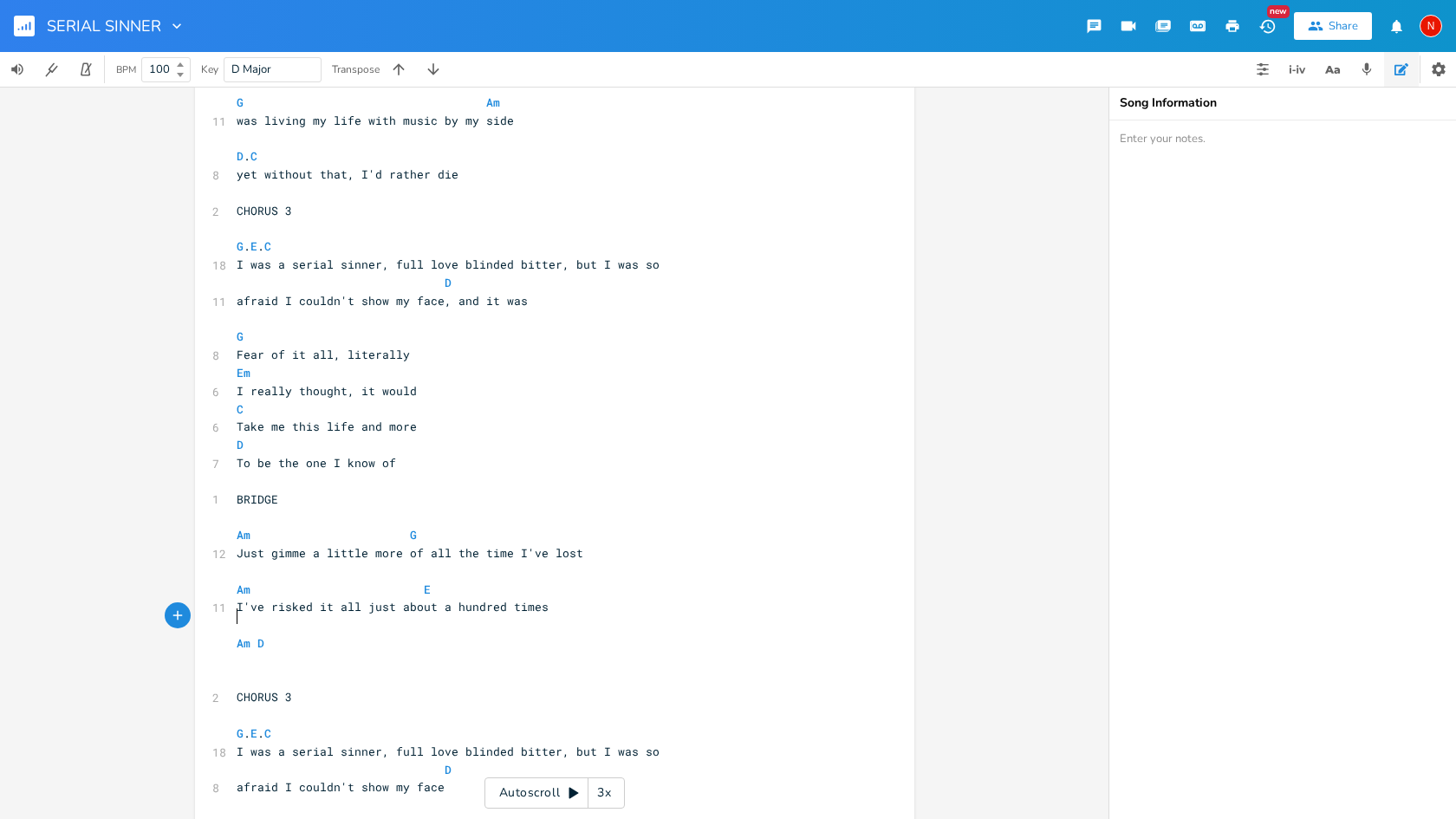
click at [246, 653] on pre "​" at bounding box center [546, 661] width 626 height 18
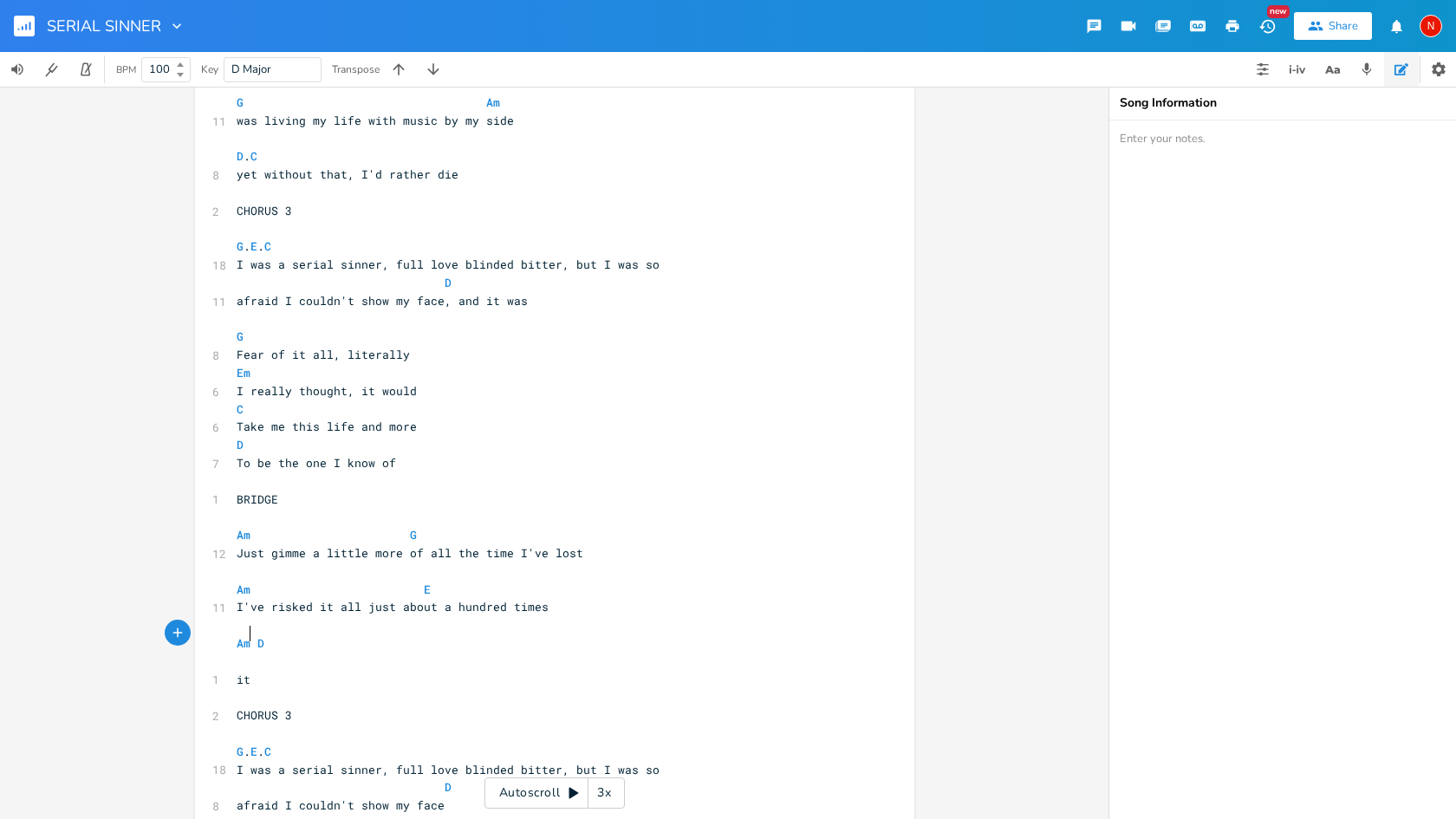
type textarea "it"
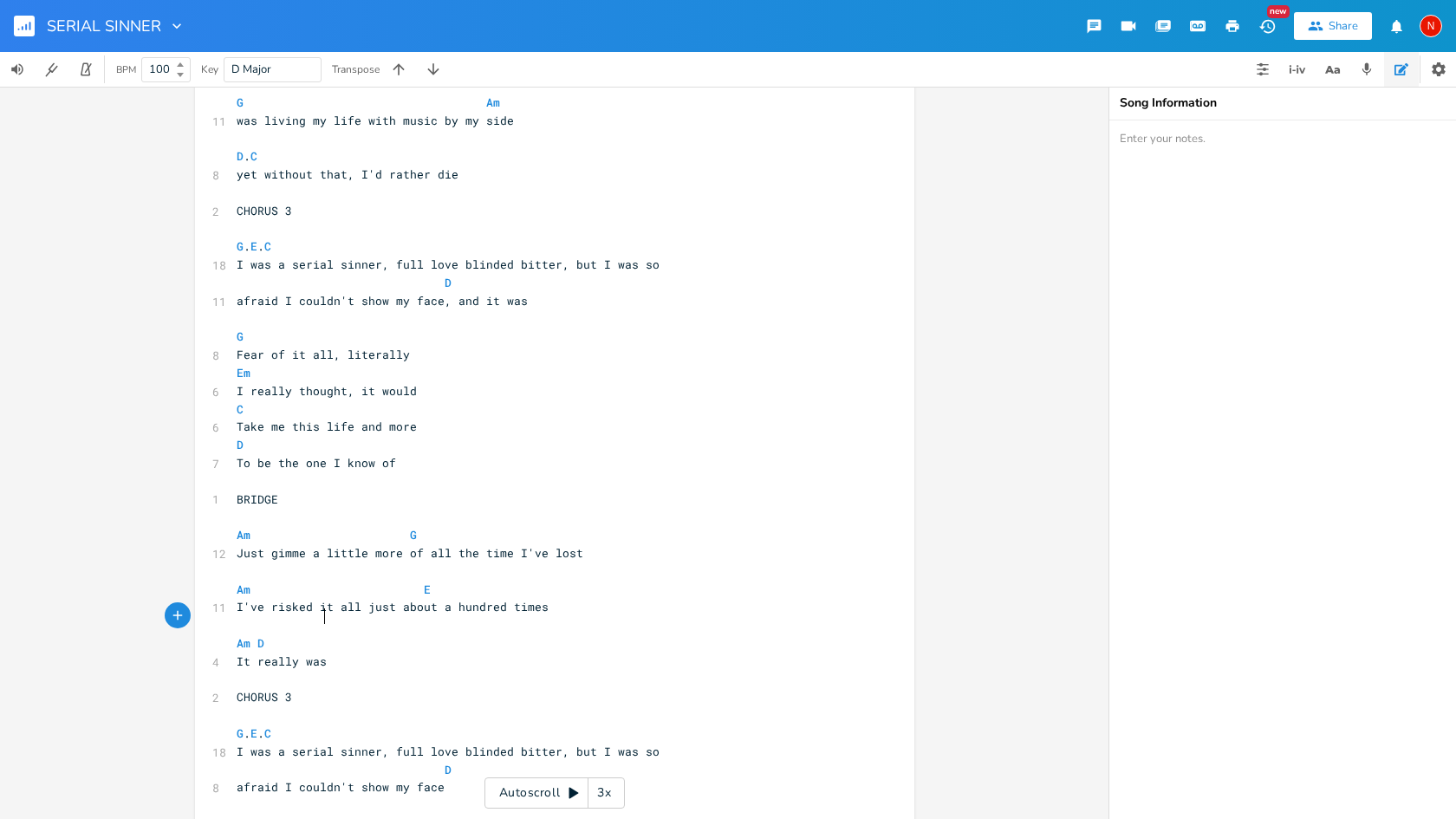
type textarea "It really was"
type textarea ", fear of it all"
click at [32, 17] on rect "button" at bounding box center [25, 26] width 21 height 21
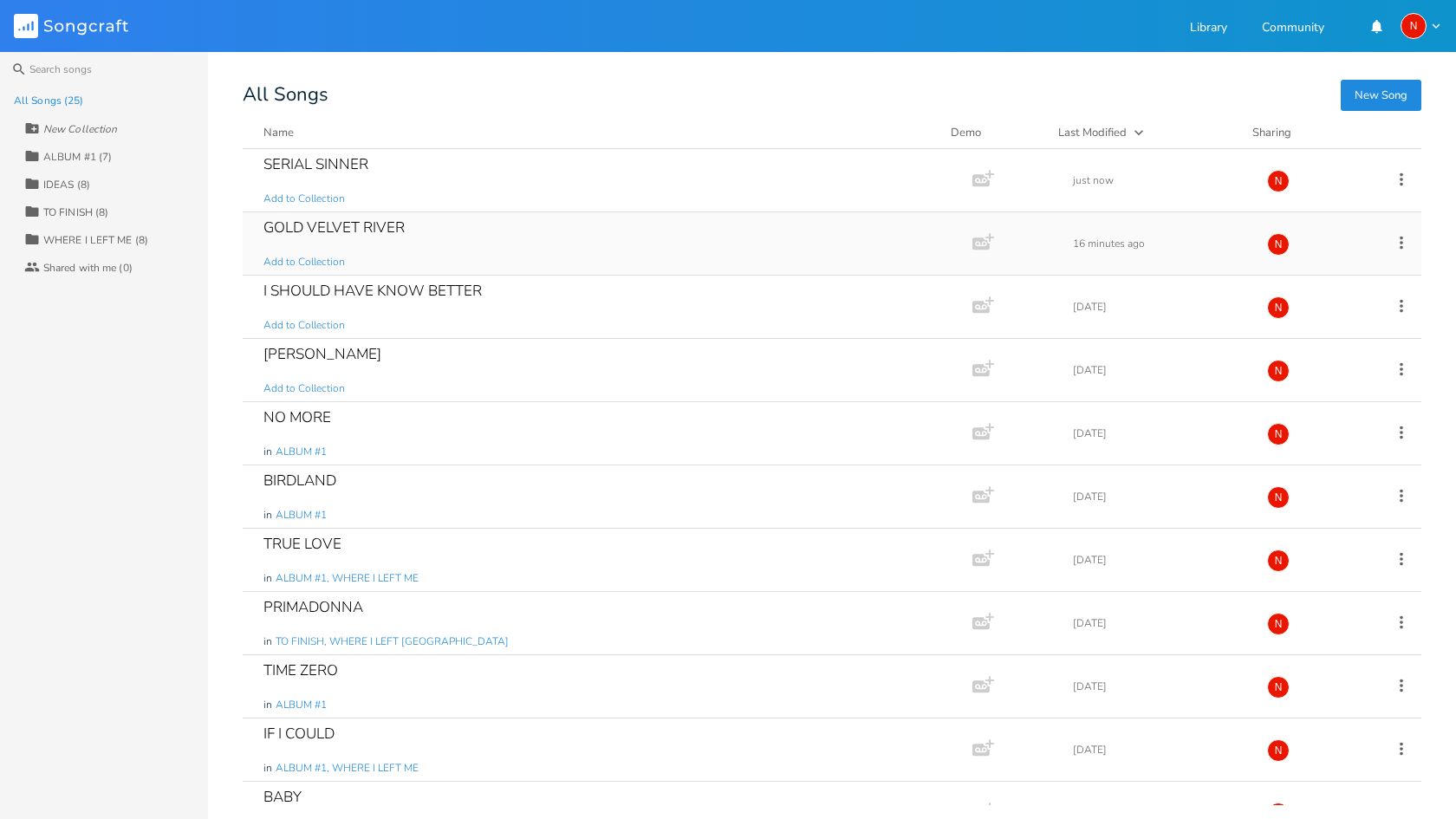
click at [348, 229] on div "GOLD VELVET RIVER" at bounding box center [334, 228] width 141 height 15
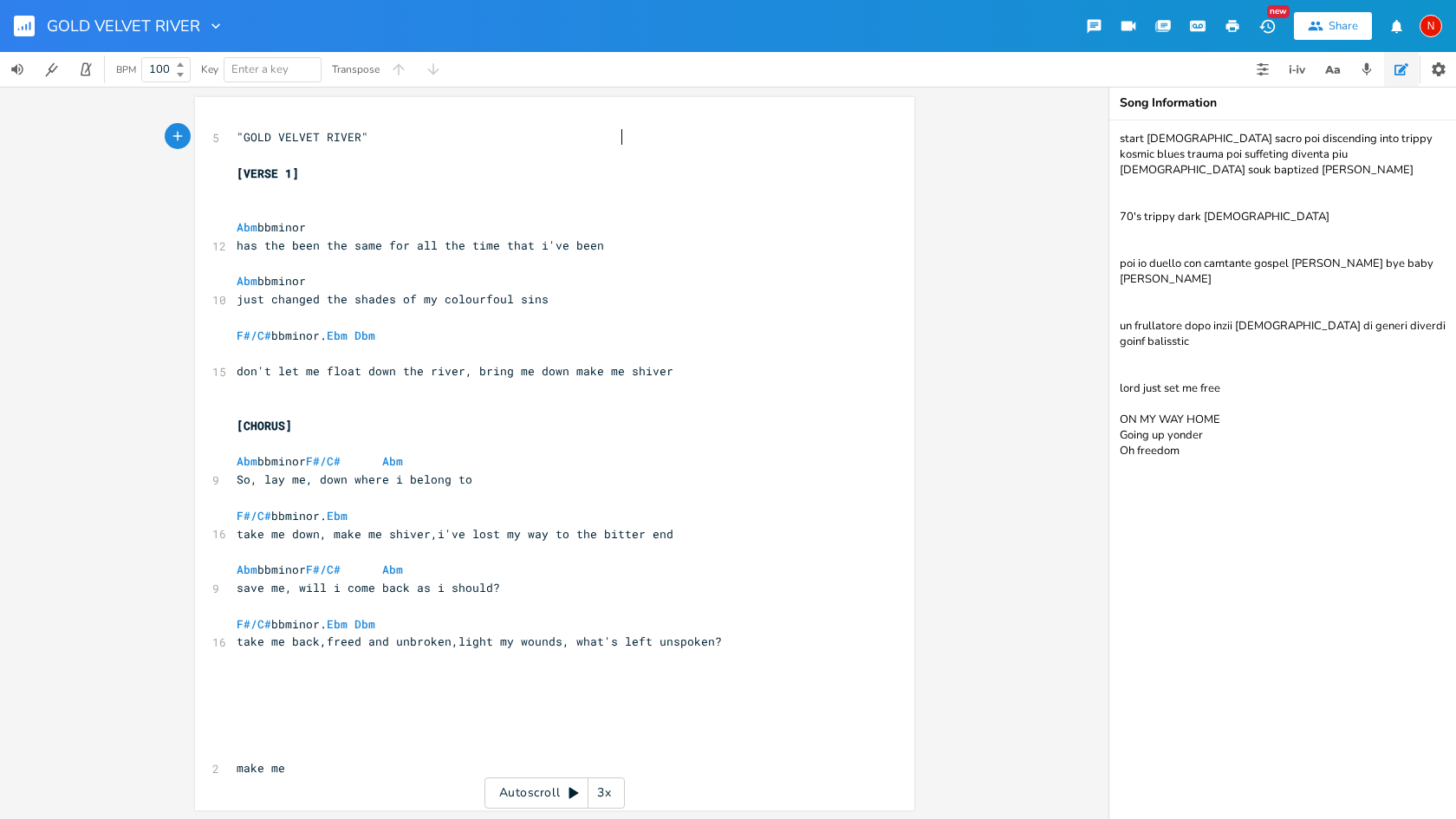
scroll to position [0, 1]
click at [251, 350] on pre "​" at bounding box center [546, 354] width 626 height 18
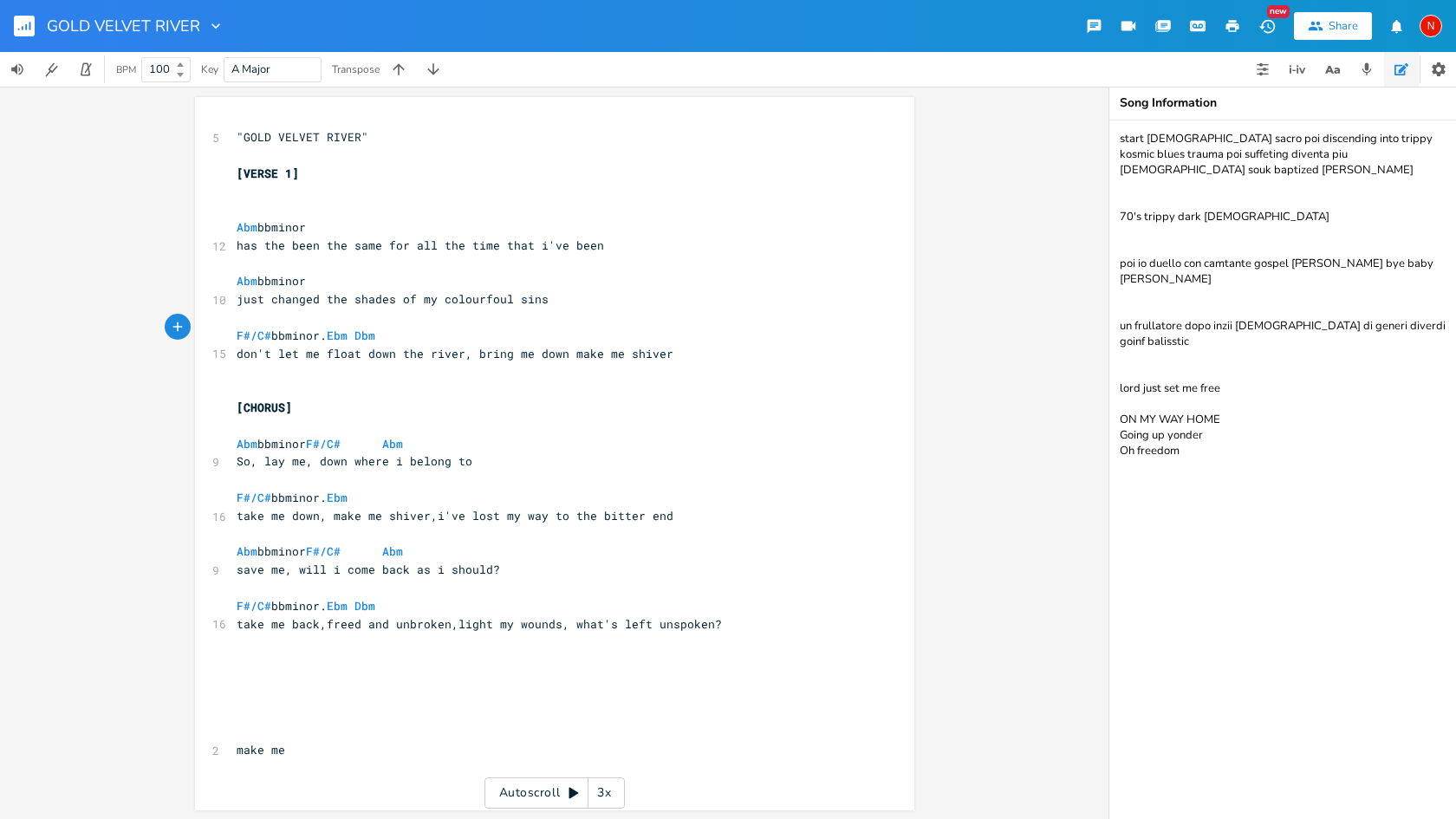
click at [375, 329] on span "F#/C# bbminor. Ebm Dbm" at bounding box center [305, 336] width 139 height 16
click at [304, 332] on span "F#/C# bbminor. Ebm Dbm" at bounding box center [305, 336] width 139 height 16
click at [556, 346] on span "don't let me float down the river, bring me down make me shiver" at bounding box center [455, 354] width 437 height 16
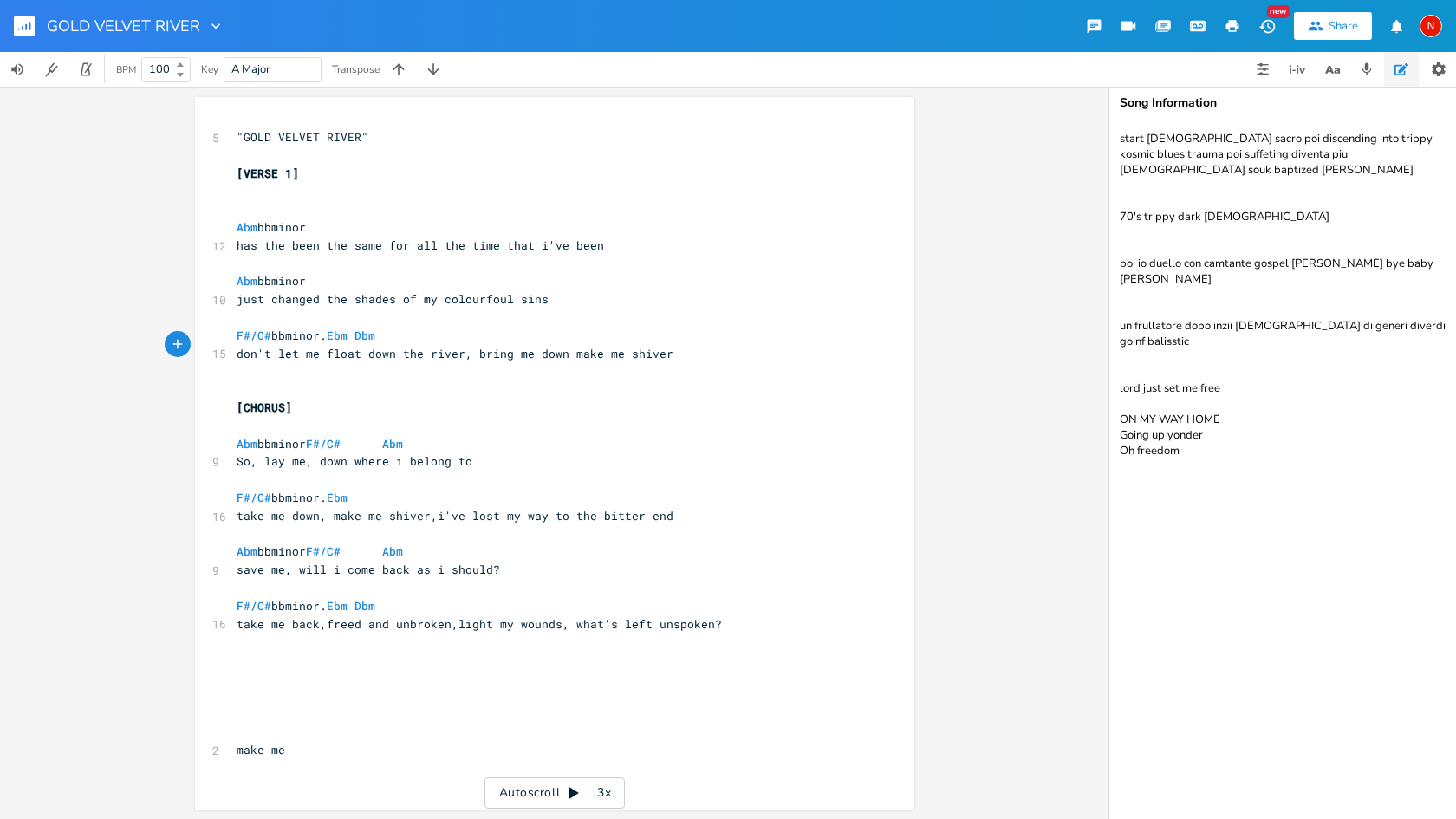
type textarea ","
click at [375, 329] on span "F#/C# bbminor. Ebm Dbm" at bounding box center [305, 336] width 139 height 16
click at [355, 490] on span "F#/C# bbminor. Ebm" at bounding box center [295, 497] width 118 height 16
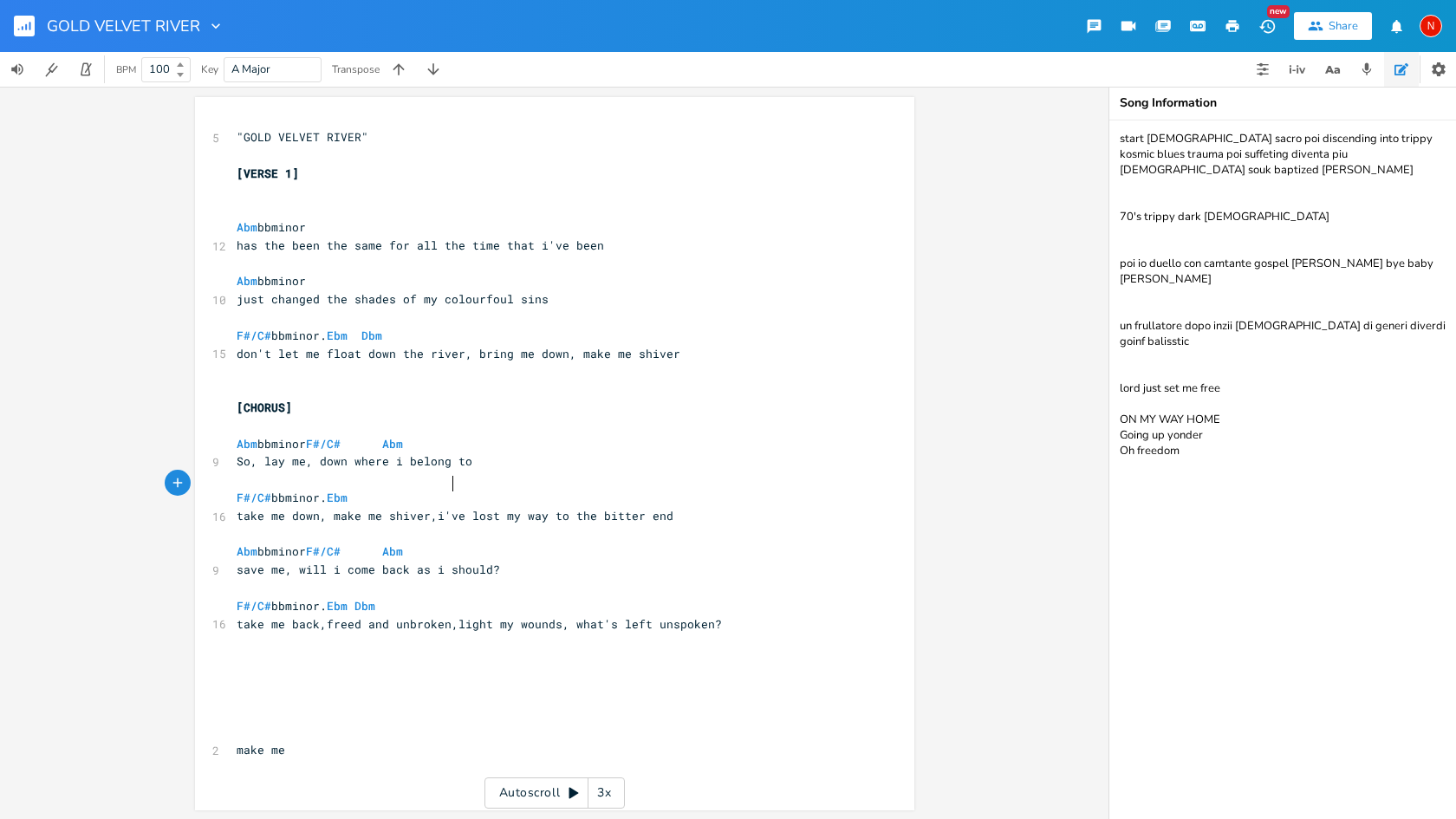
scroll to position [0, 26]
click at [306, 490] on span "F#/C# bbminor. Ebm" at bounding box center [295, 497] width 118 height 16
click at [355, 490] on span "F#/C# bbminor. Ebm" at bounding box center [295, 497] width 118 height 16
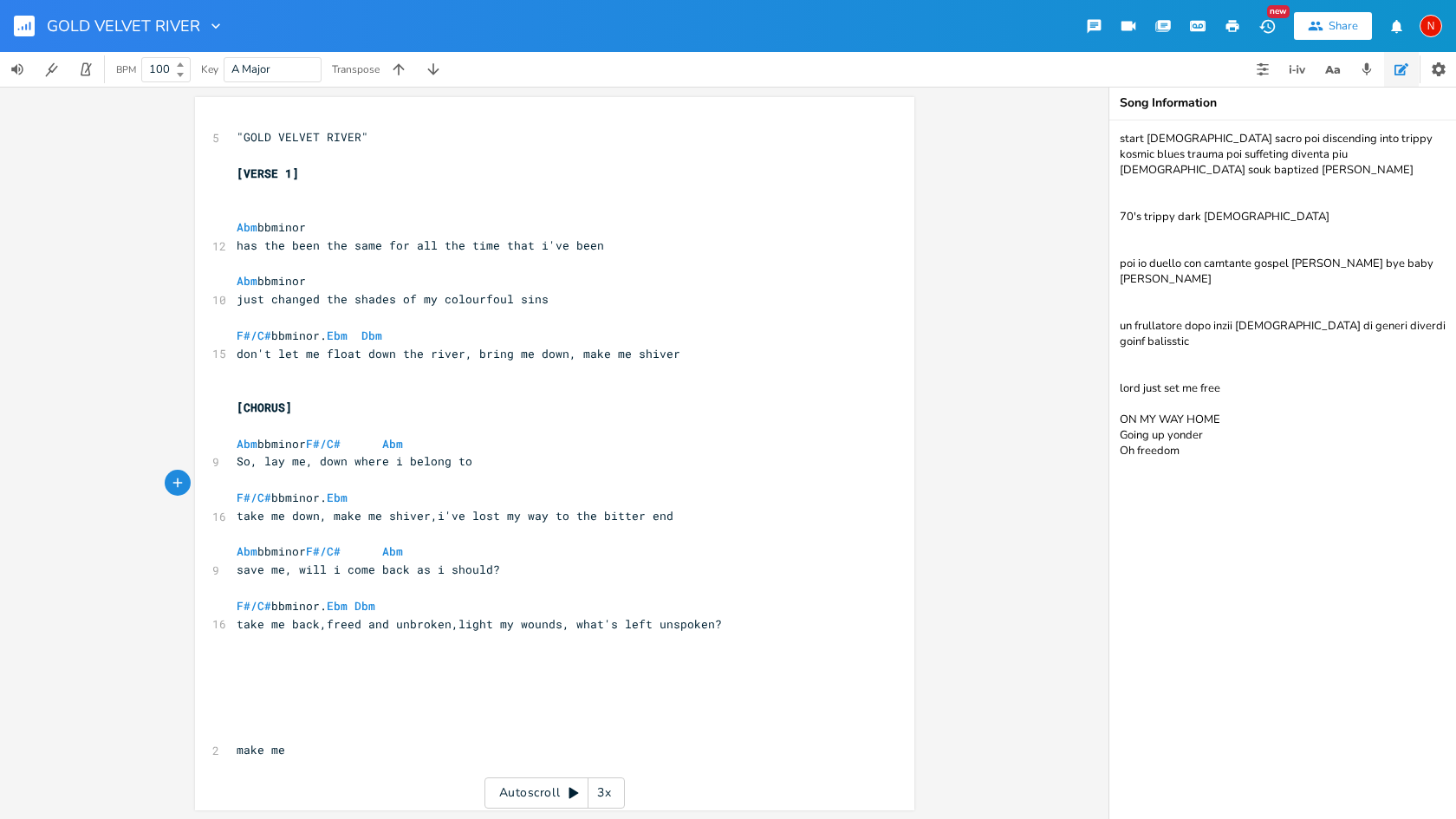
click at [381, 617] on span "take me back,freed and unbroken,light my wounds, what's left unspoken?" at bounding box center [478, 624] width 485 height 16
type textarea ","
click at [375, 599] on span "F#/C# bbminor. Ebm Dbm" at bounding box center [305, 606] width 139 height 16
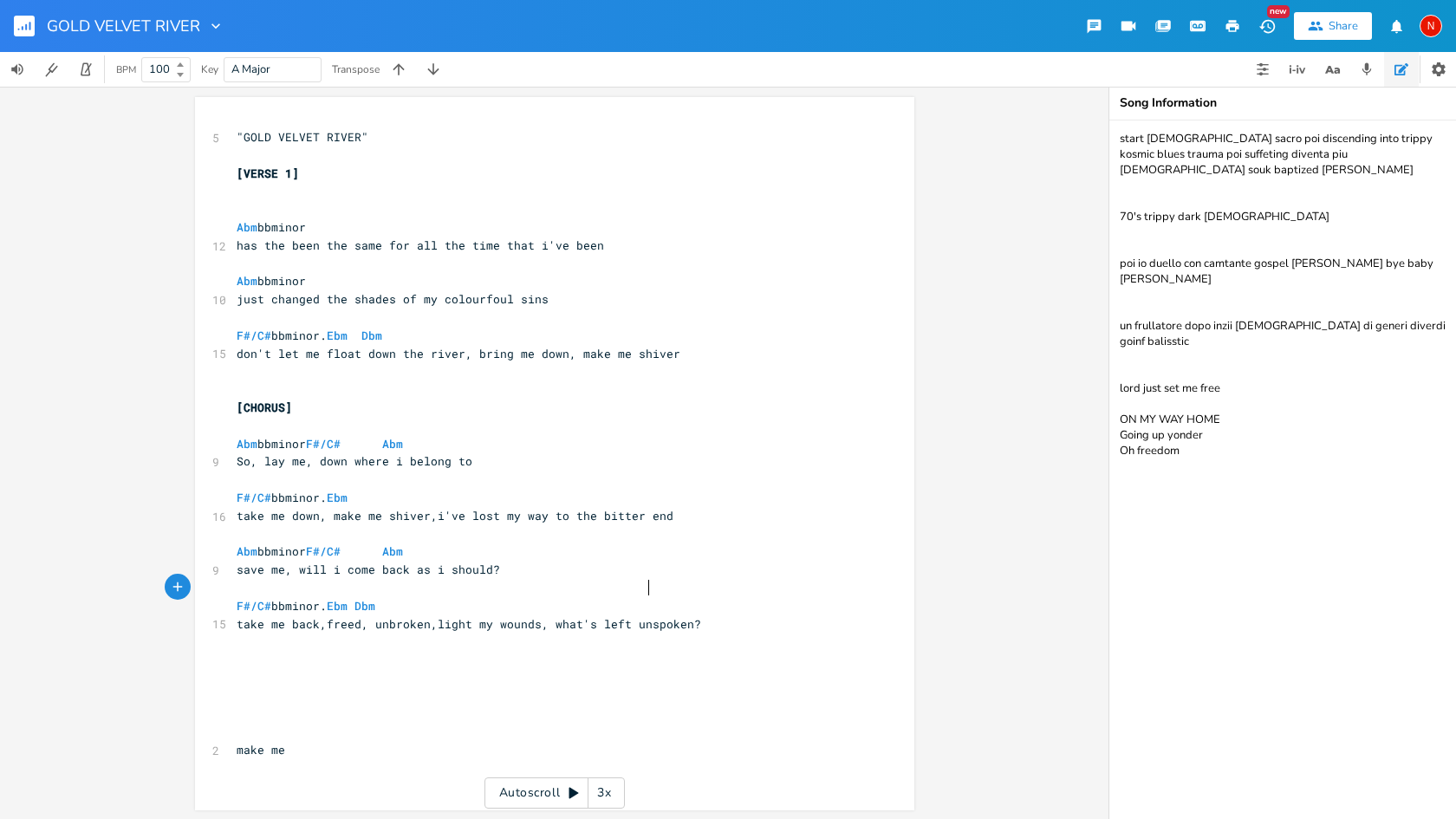
scroll to position [0, 15]
click at [319, 617] on span "take me back,freed, unbroken,light my wounds, what's left unspoken?" at bounding box center [468, 624] width 464 height 16
click at [305, 226] on span "Abm bbminor" at bounding box center [270, 227] width 69 height 16
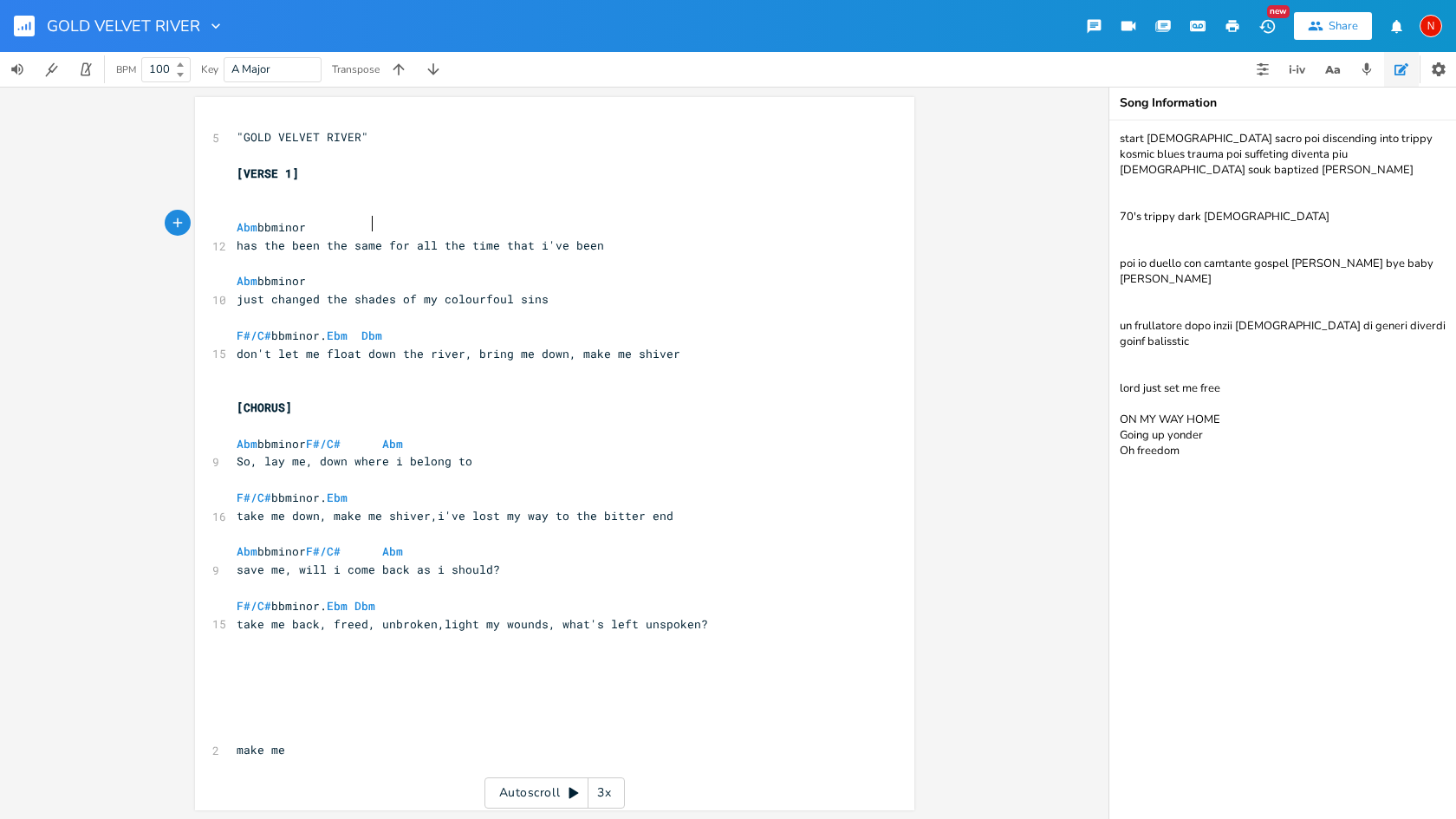
click at [306, 274] on span "Abm bbminor" at bounding box center [270, 281] width 69 height 16
click at [309, 454] on span "So, lay me, down where i belong to" at bounding box center [354, 462] width 235 height 16
click at [403, 437] on span "Abm bbminor F#/C# Abm" at bounding box center [320, 444] width 166 height 16
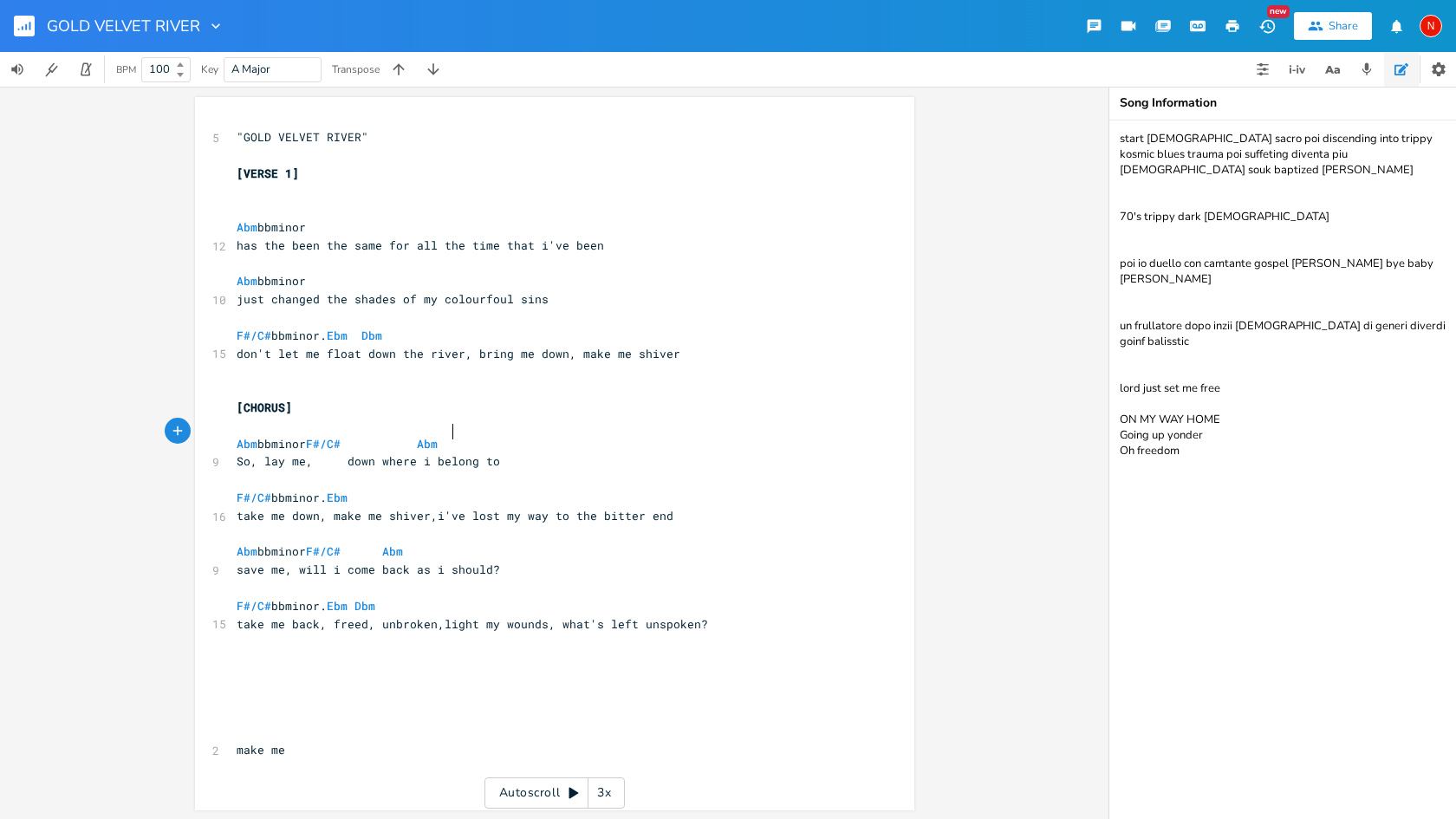
scroll to position [0, 15]
click at [33, 29] on rect "button" at bounding box center [25, 26] width 21 height 21
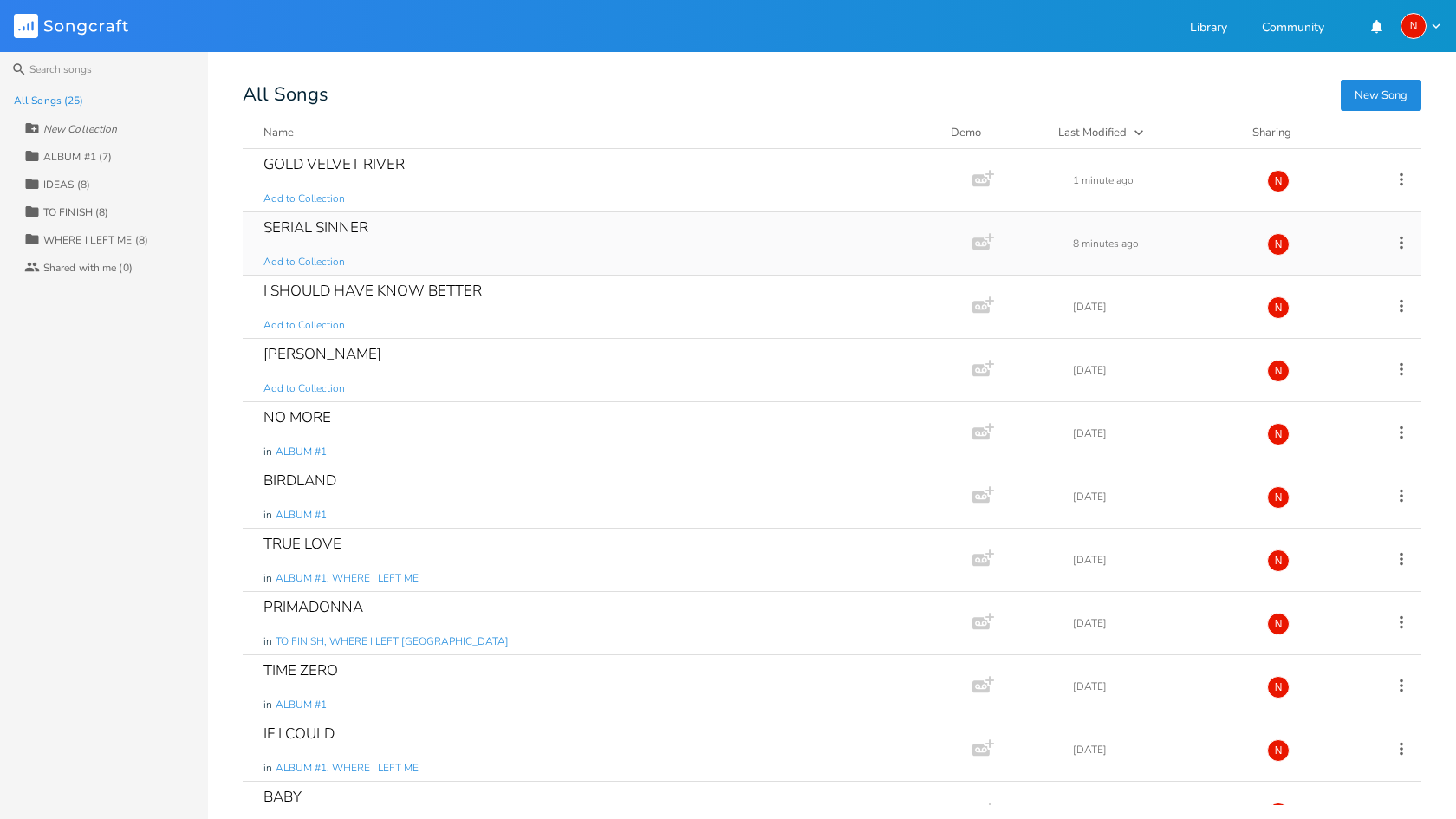
click at [321, 224] on div "SERIAL SINNER" at bounding box center [316, 228] width 105 height 15
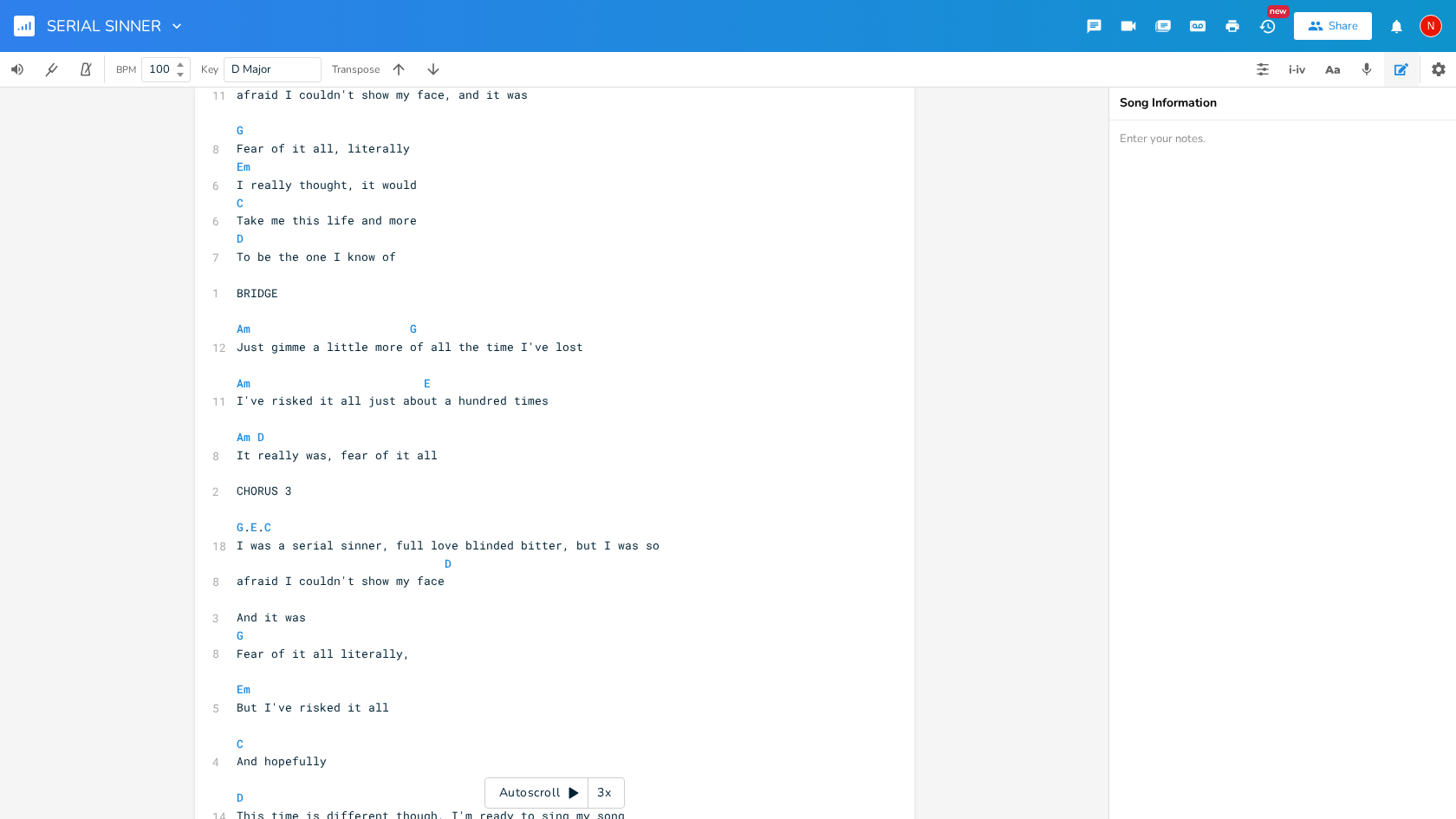
scroll to position [852, 0]
click at [29, 25] on icon "button" at bounding box center [30, 26] width 2 height 9
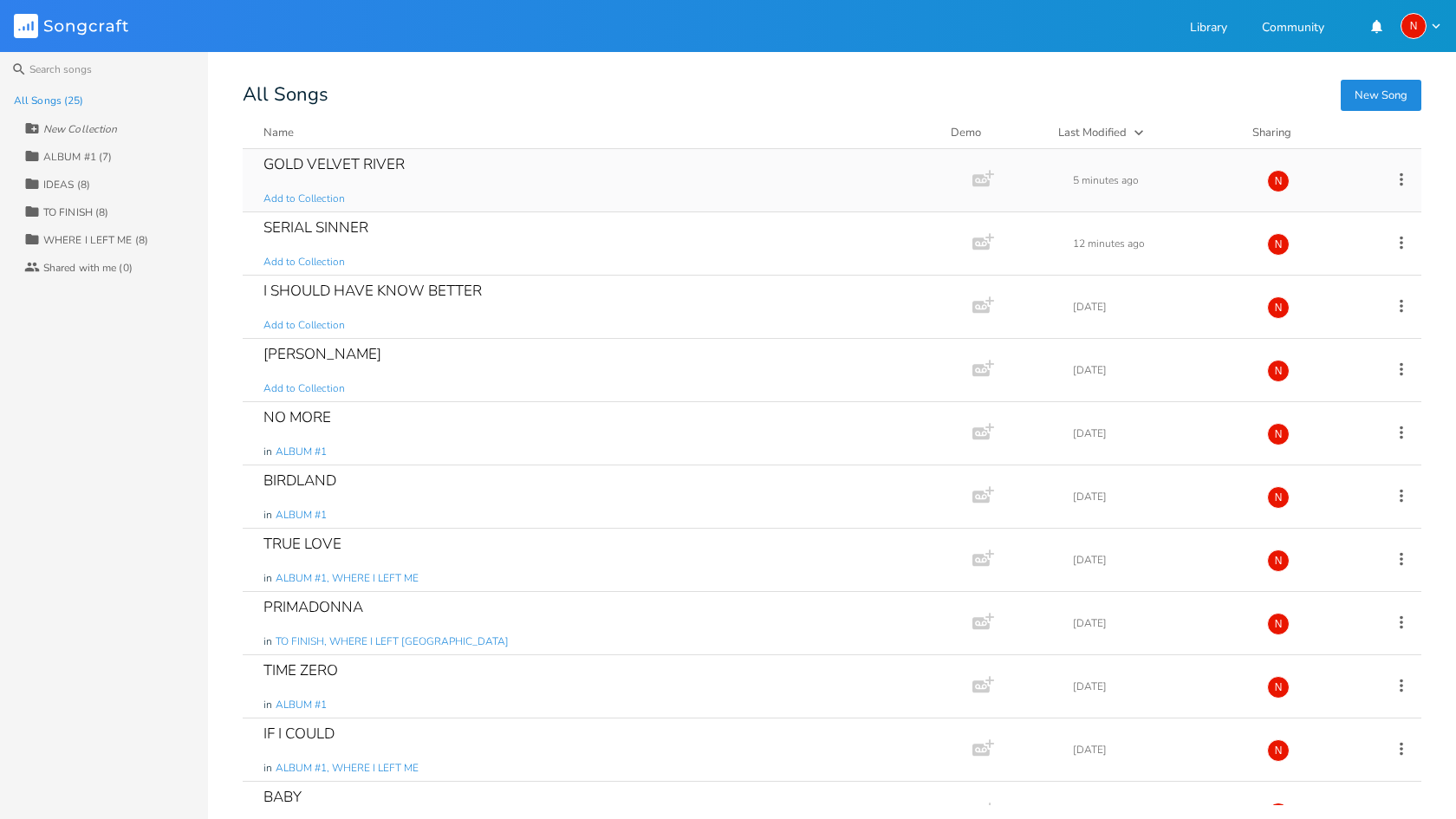
click at [363, 168] on div "GOLD VELVET RIVER" at bounding box center [334, 165] width 141 height 15
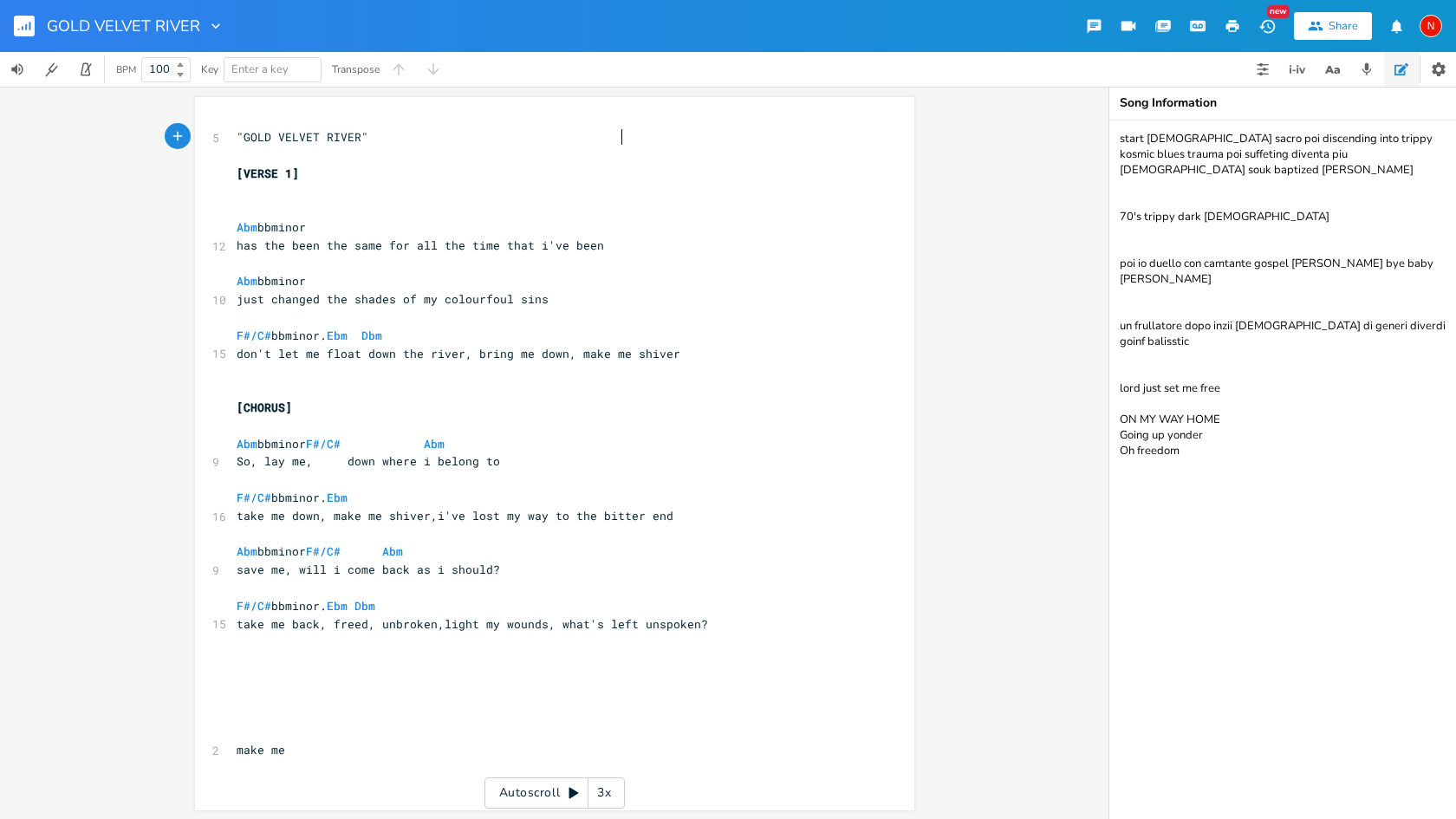
scroll to position [0, 1]
